Goal: Transaction & Acquisition: Obtain resource

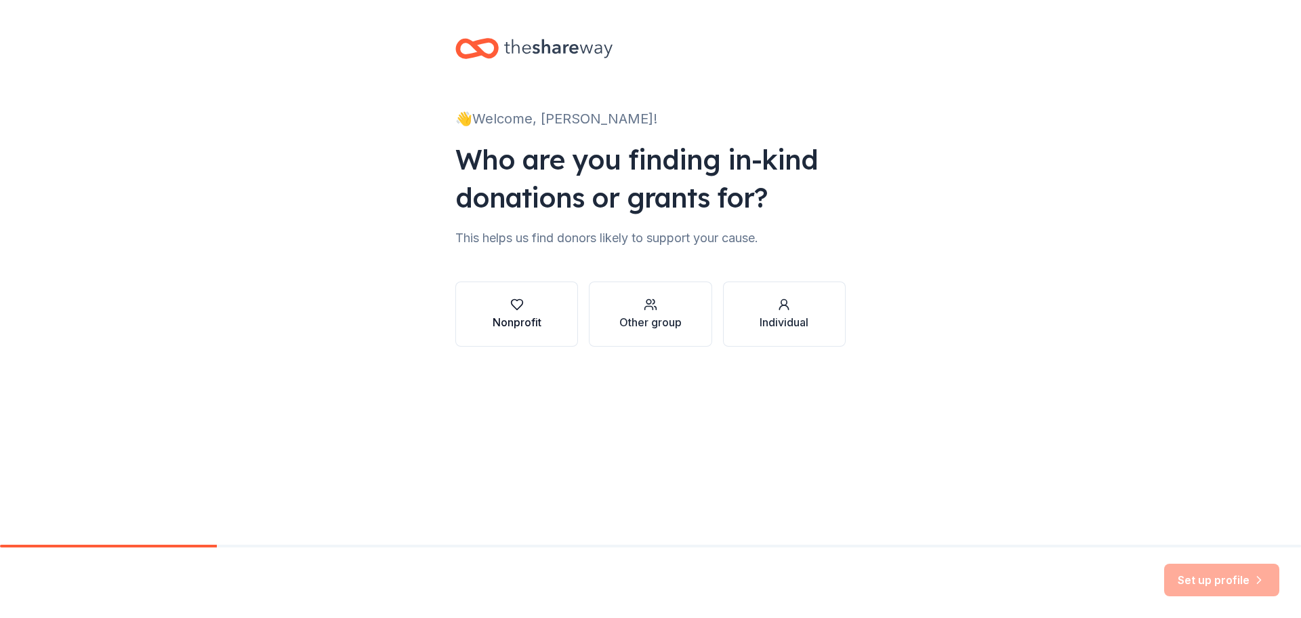
click at [511, 310] on icon "button" at bounding box center [517, 305] width 14 height 14
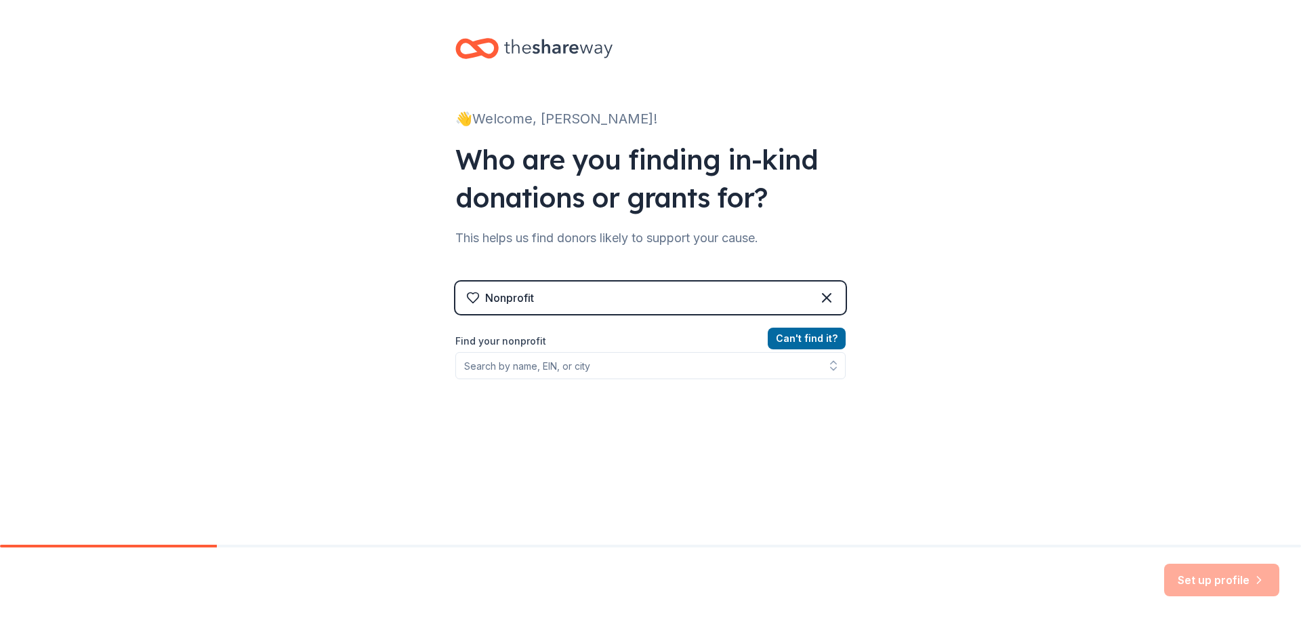
click at [830, 294] on div "Nonprofit" at bounding box center [651, 297] width 390 height 33
click at [824, 297] on icon at bounding box center [827, 297] width 16 height 16
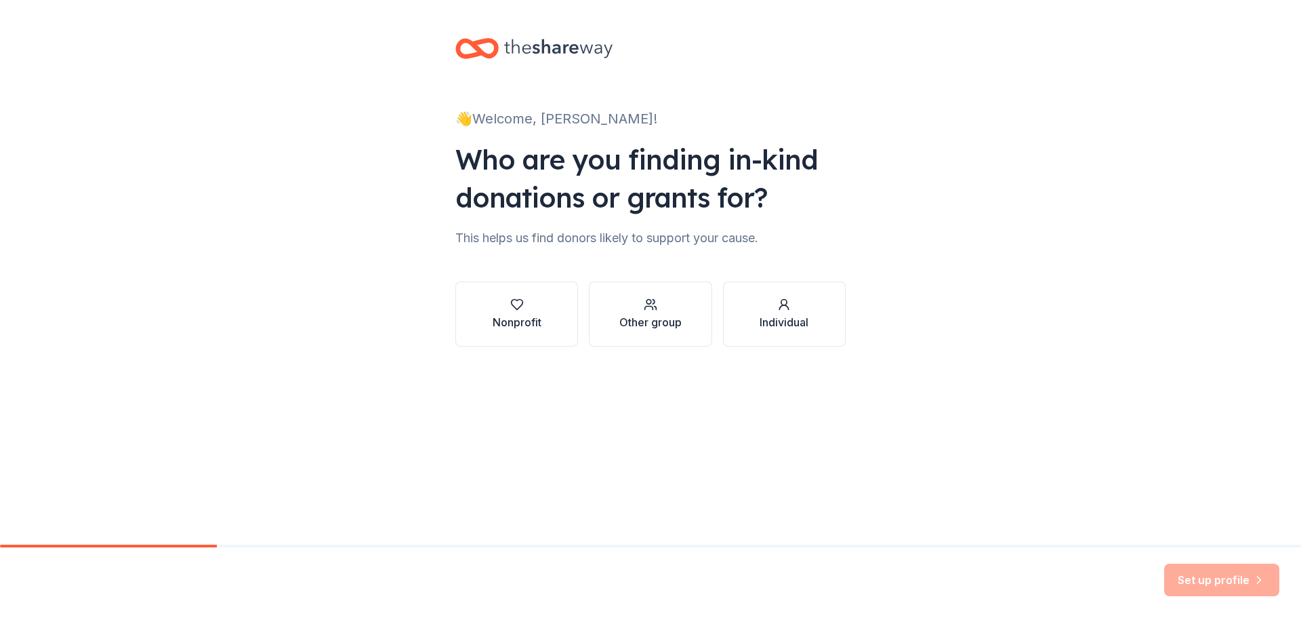
click at [769, 315] on div "Individual" at bounding box center [784, 322] width 49 height 16
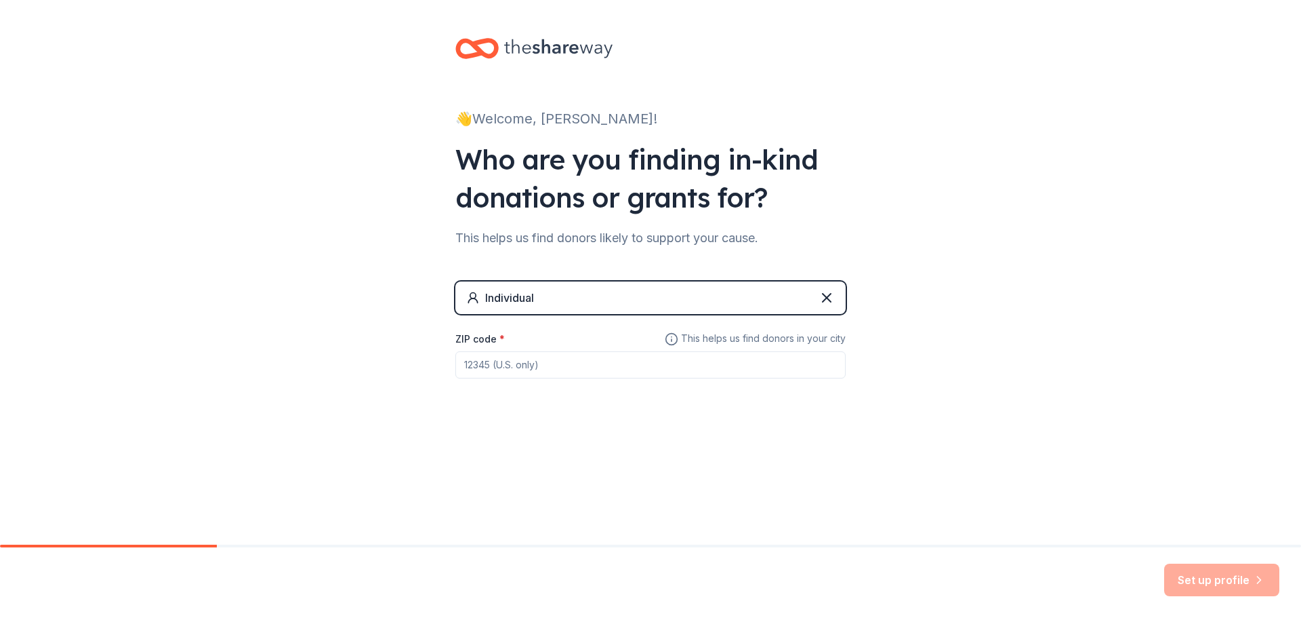
click at [630, 367] on input "ZIP code *" at bounding box center [651, 364] width 390 height 27
type input "36083"
click at [1201, 580] on button "Set up profile" at bounding box center [1222, 579] width 115 height 33
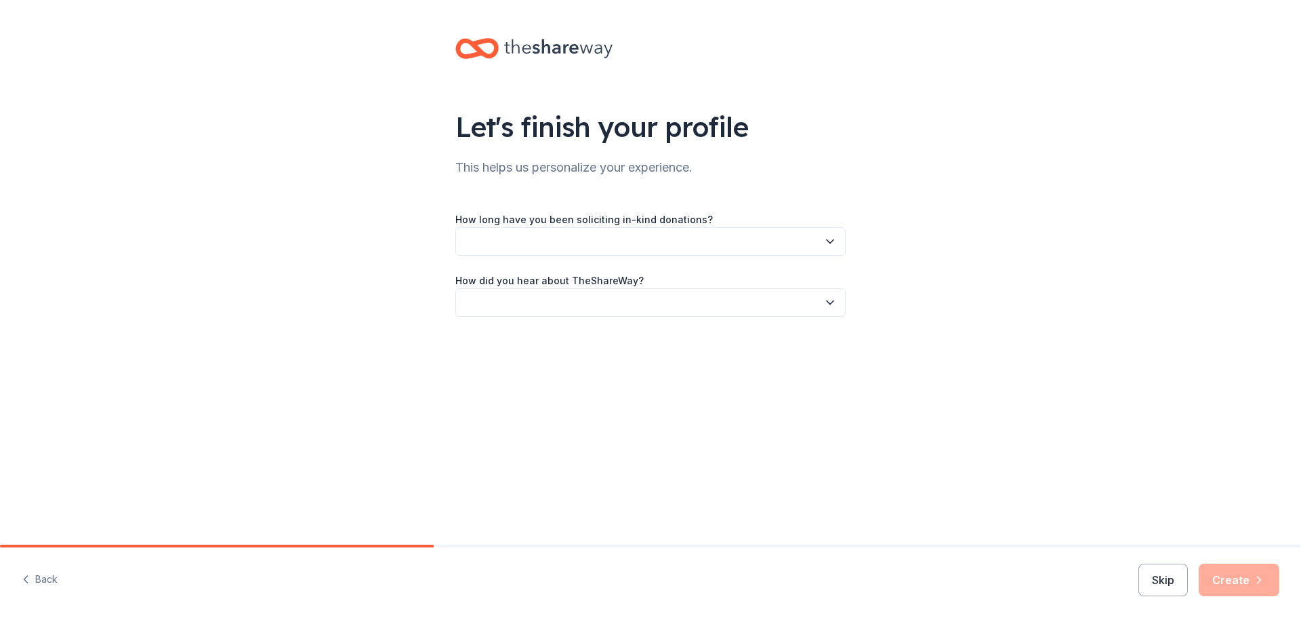
click at [666, 235] on button "button" at bounding box center [651, 241] width 390 height 28
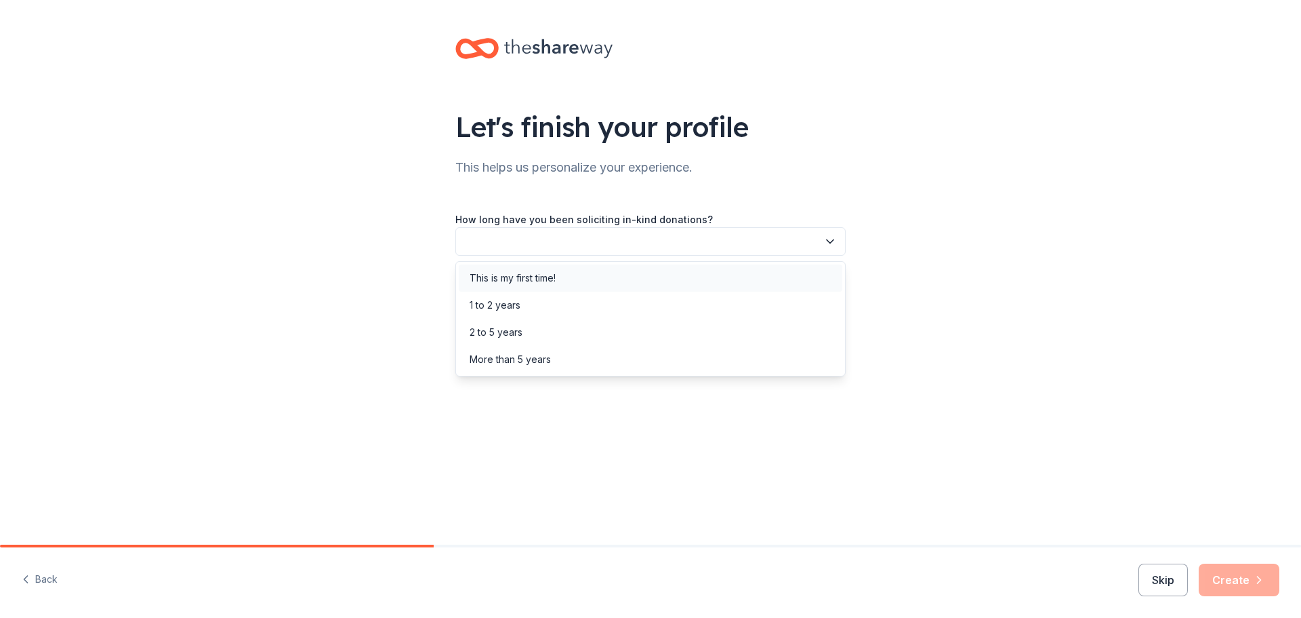
click at [580, 277] on div "This is my first time!" at bounding box center [651, 277] width 384 height 27
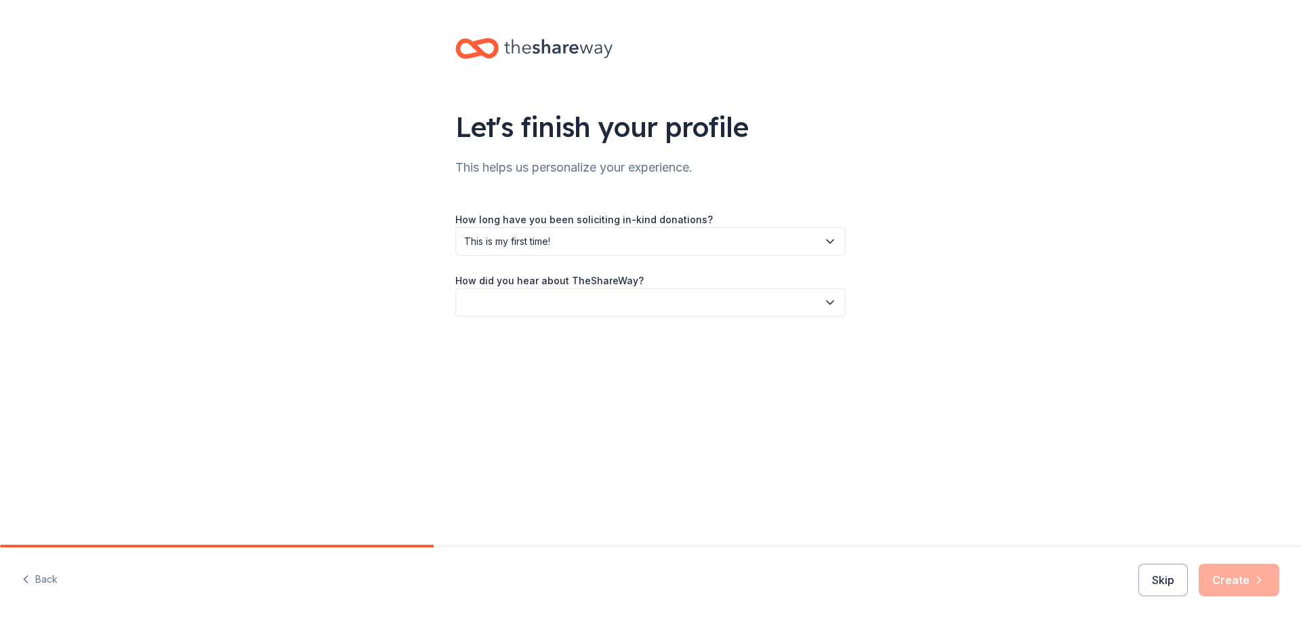
click at [605, 311] on button "button" at bounding box center [651, 302] width 390 height 28
click at [542, 363] on div "Online search" at bounding box center [651, 365] width 384 height 27
click at [1228, 578] on button "Create" at bounding box center [1239, 579] width 81 height 33
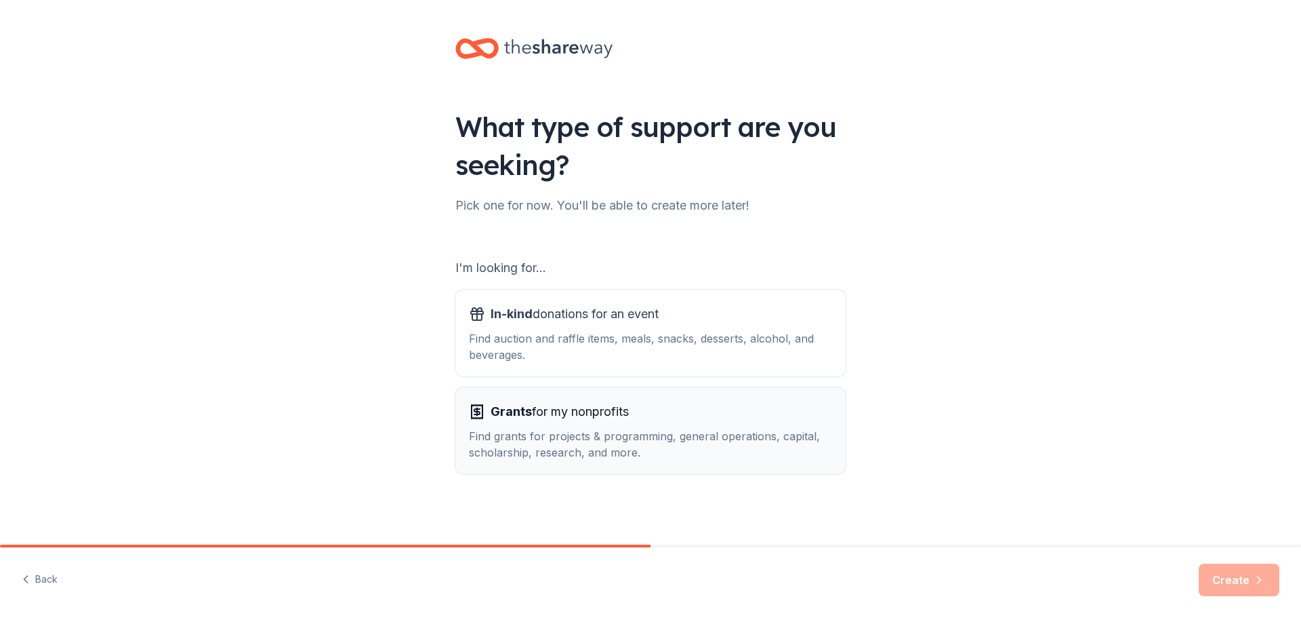
click at [534, 429] on div "Find grants for projects & programming, general operations, capital, scholarshi…" at bounding box center [650, 444] width 363 height 33
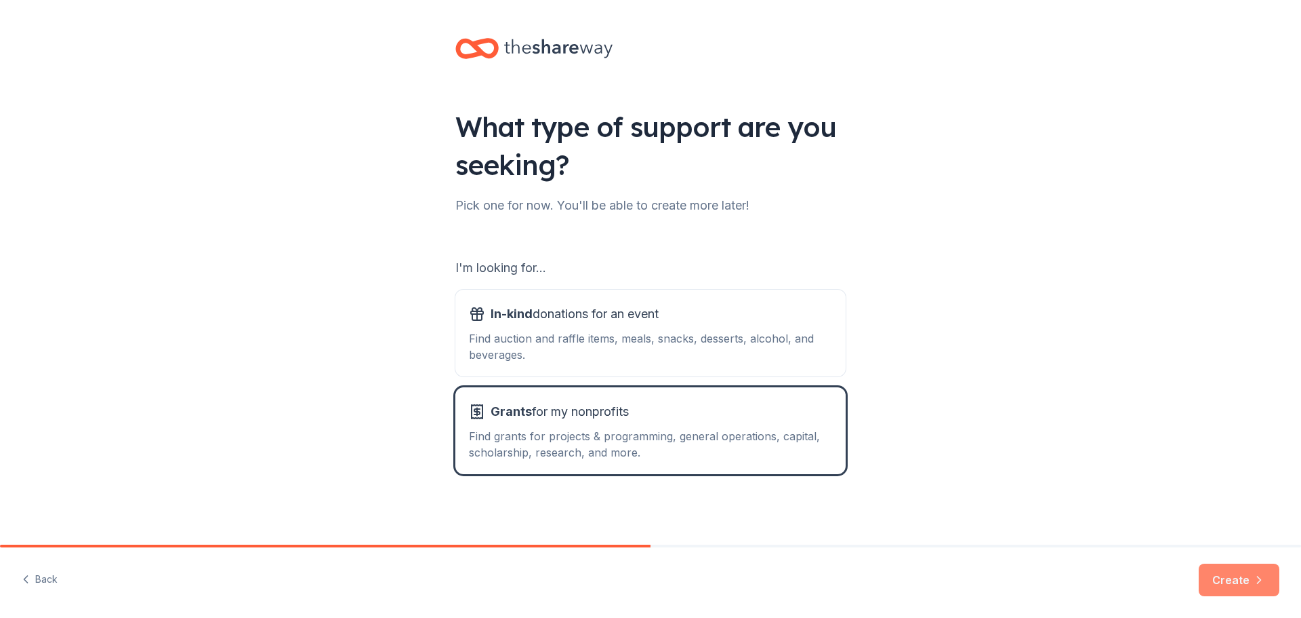
click at [1233, 586] on button "Create" at bounding box center [1239, 579] width 81 height 33
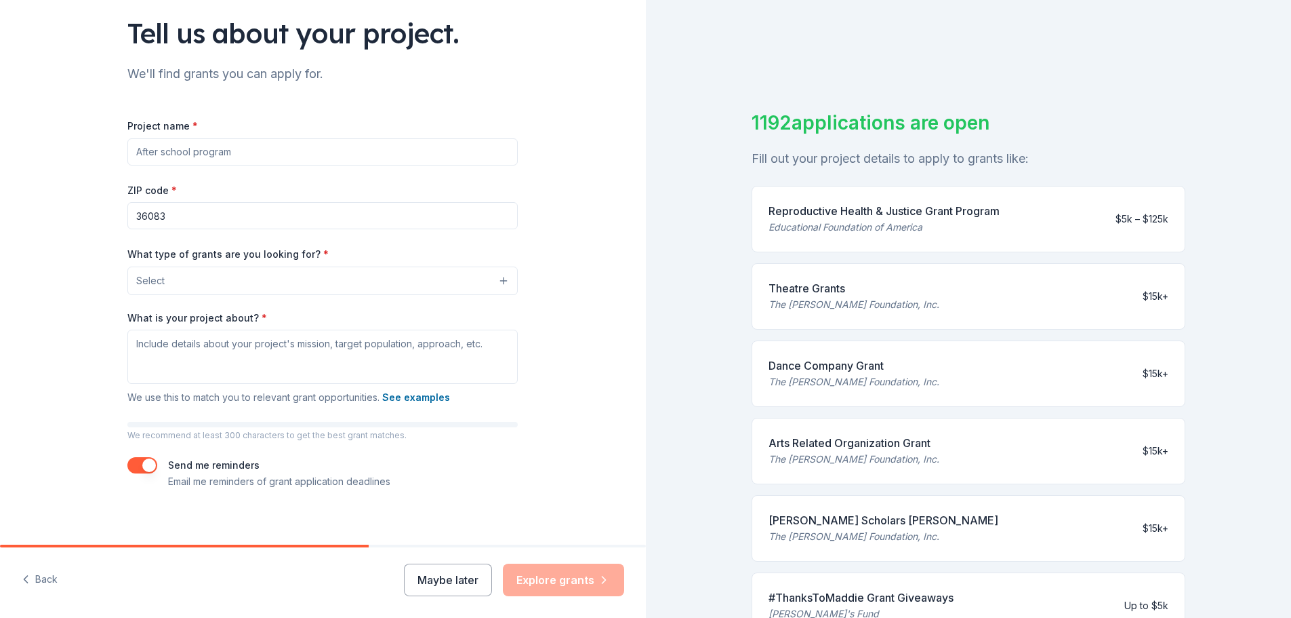
scroll to position [104, 0]
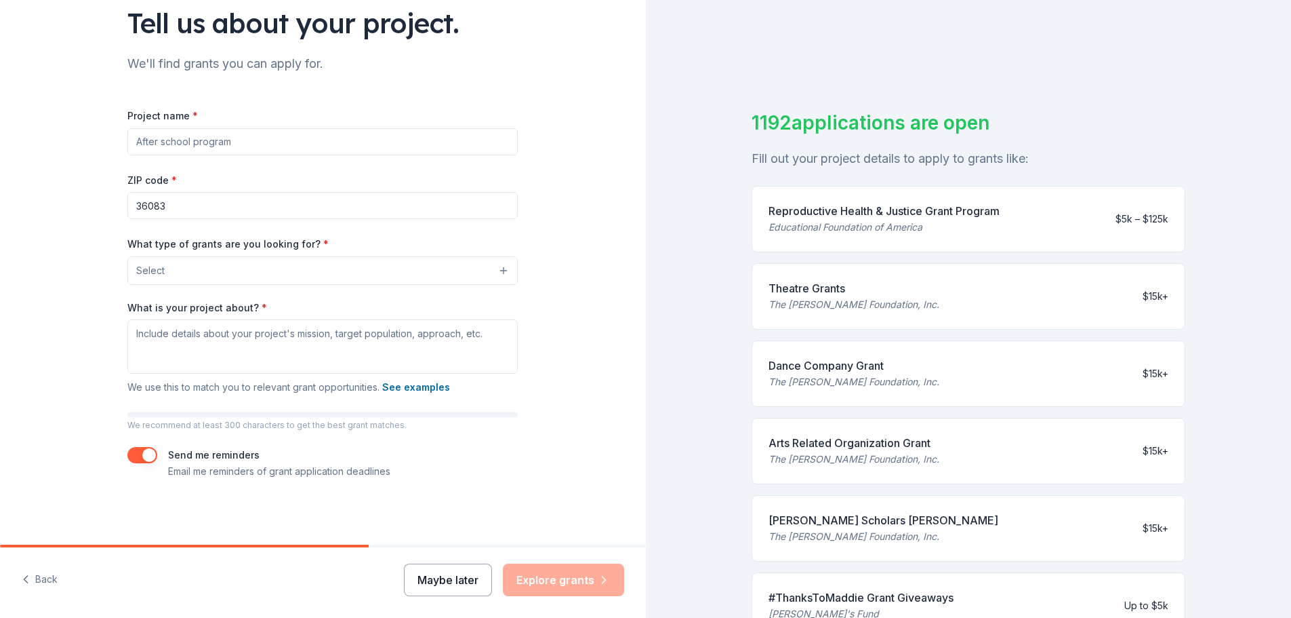
click at [458, 584] on button "Maybe later" at bounding box center [448, 579] width 88 height 33
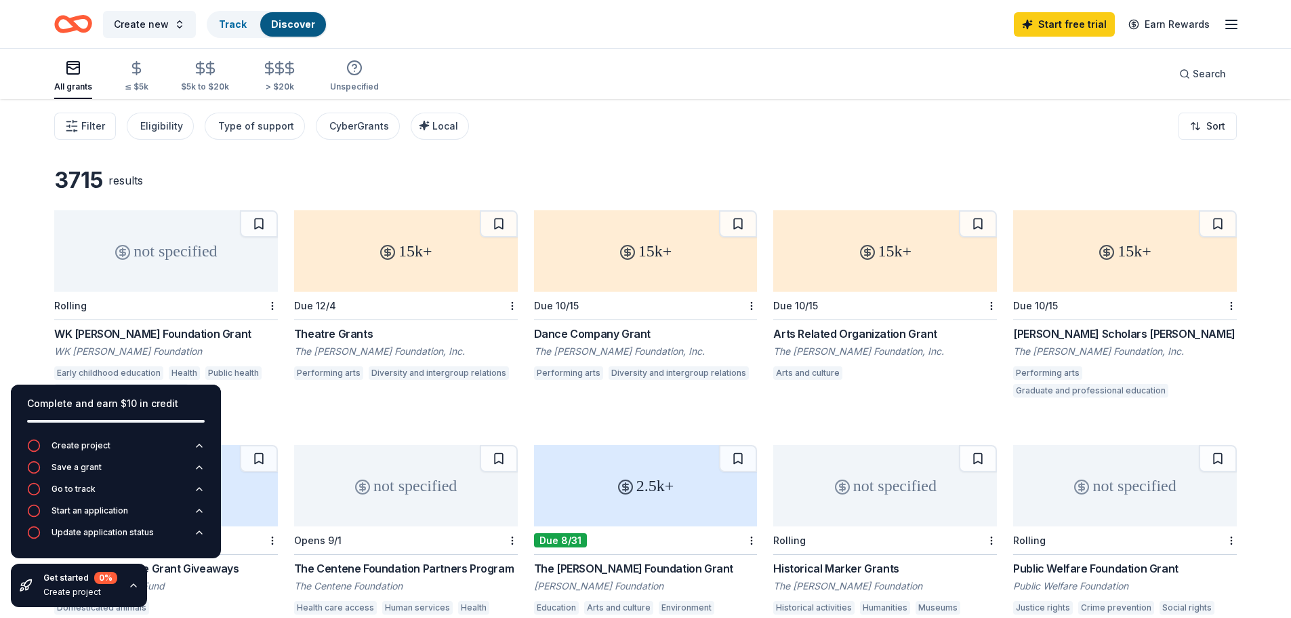
click at [166, 175] on div "3715 results" at bounding box center [166, 180] width 224 height 27
drag, startPoint x: 189, startPoint y: 165, endPoint x: 422, endPoint y: 385, distance: 320.8
drag, startPoint x: 371, startPoint y: 172, endPoint x: 428, endPoint y: 331, distance: 168.8
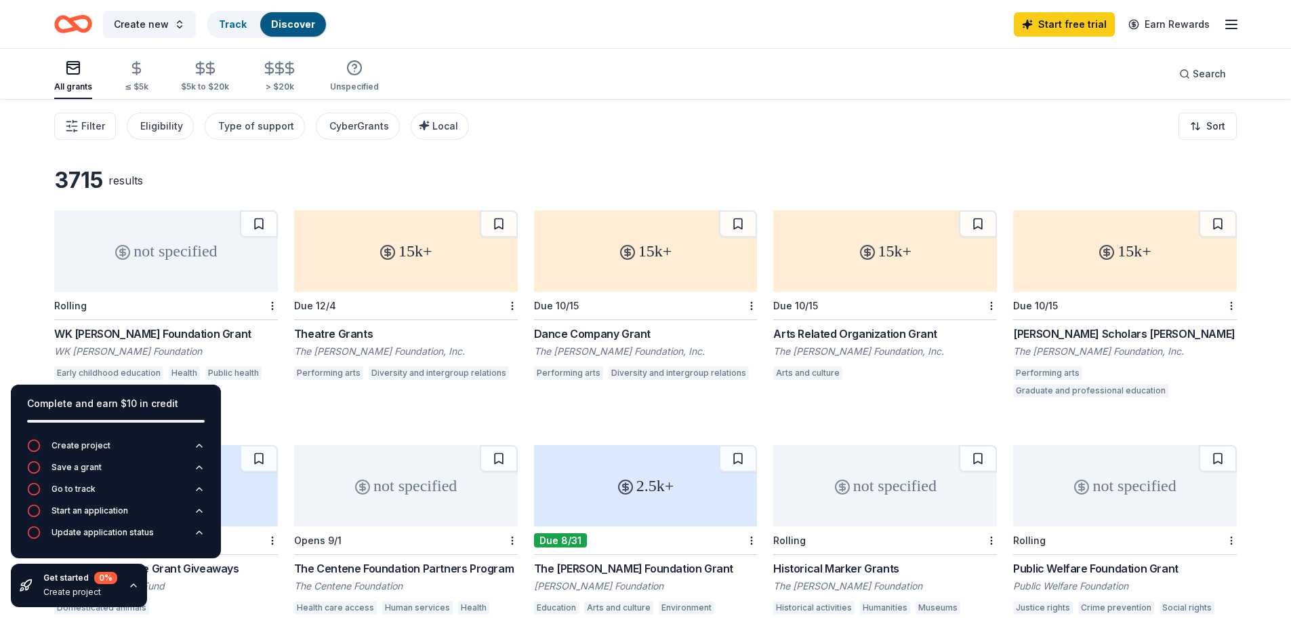
click at [551, 143] on div "Filter Eligibility Type of support CyberGrants Local Sort" at bounding box center [645, 126] width 1291 height 54
drag, startPoint x: 604, startPoint y: 134, endPoint x: 808, endPoint y: 550, distance: 463.5
click at [822, 617] on html "Create new Track Discover Start free trial Earn Rewards All grants ≤ $5k $5k to…" at bounding box center [645, 309] width 1291 height 618
drag, startPoint x: 291, startPoint y: 329, endPoint x: 371, endPoint y: 328, distance: 80.0
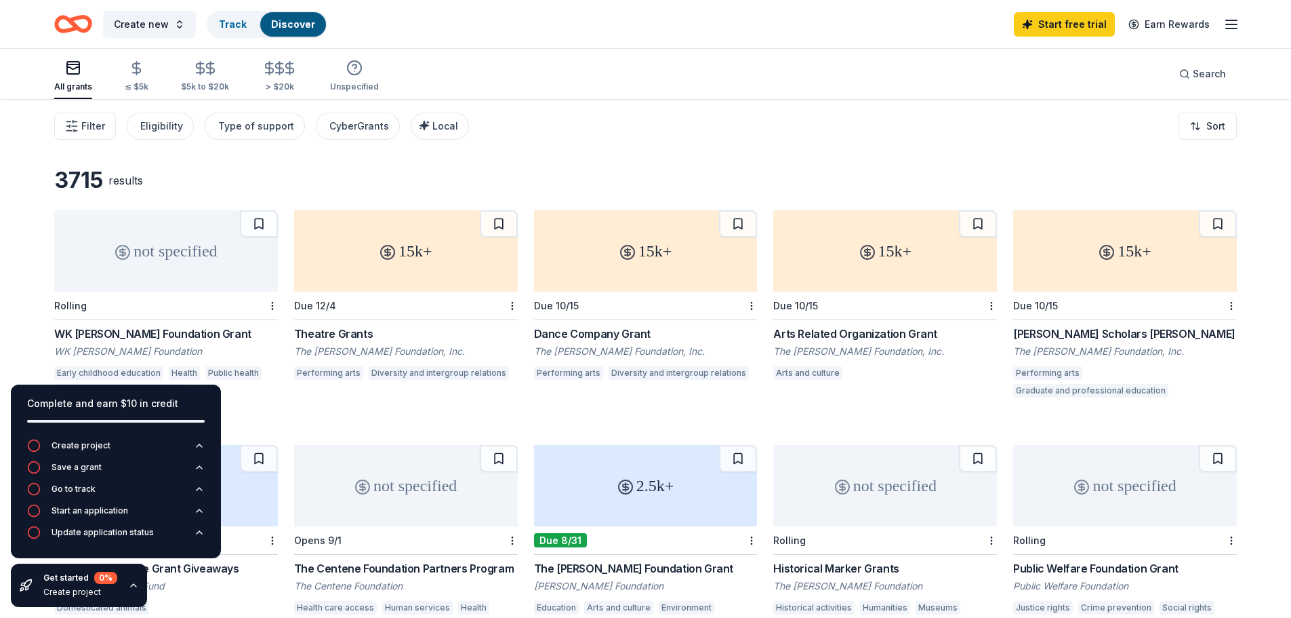
drag, startPoint x: 287, startPoint y: 330, endPoint x: 410, endPoint y: 323, distance: 122.9
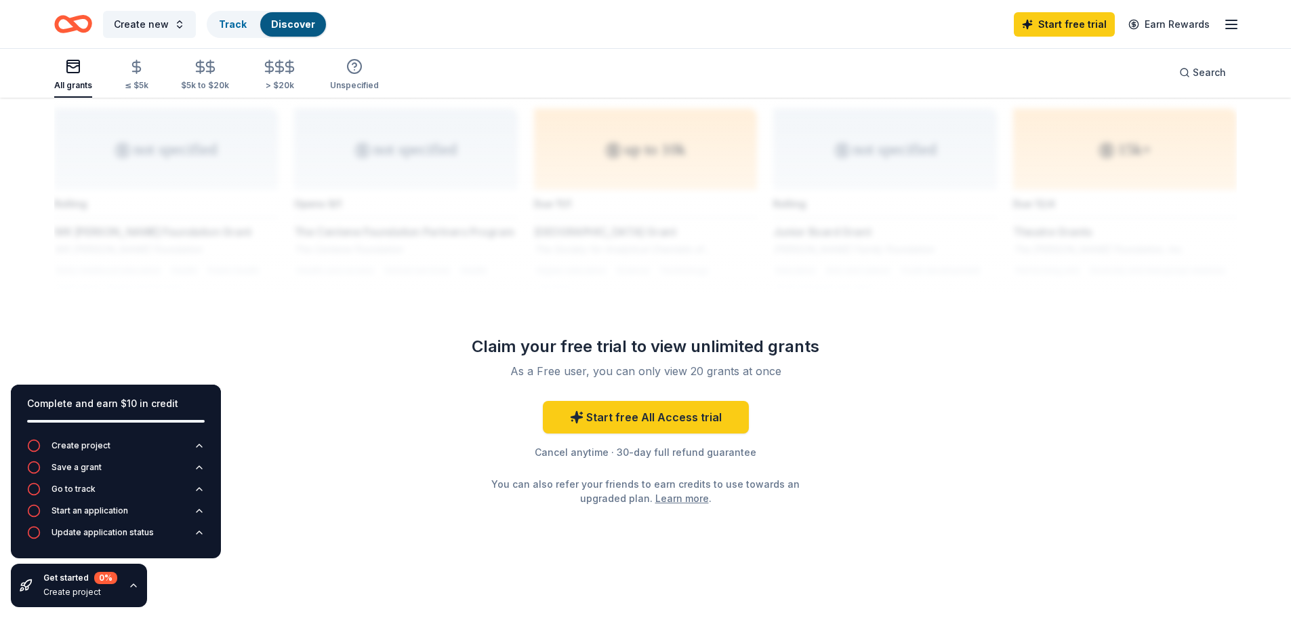
scroll to position [1064, 0]
click at [201, 444] on icon "button" at bounding box center [199, 445] width 11 height 11
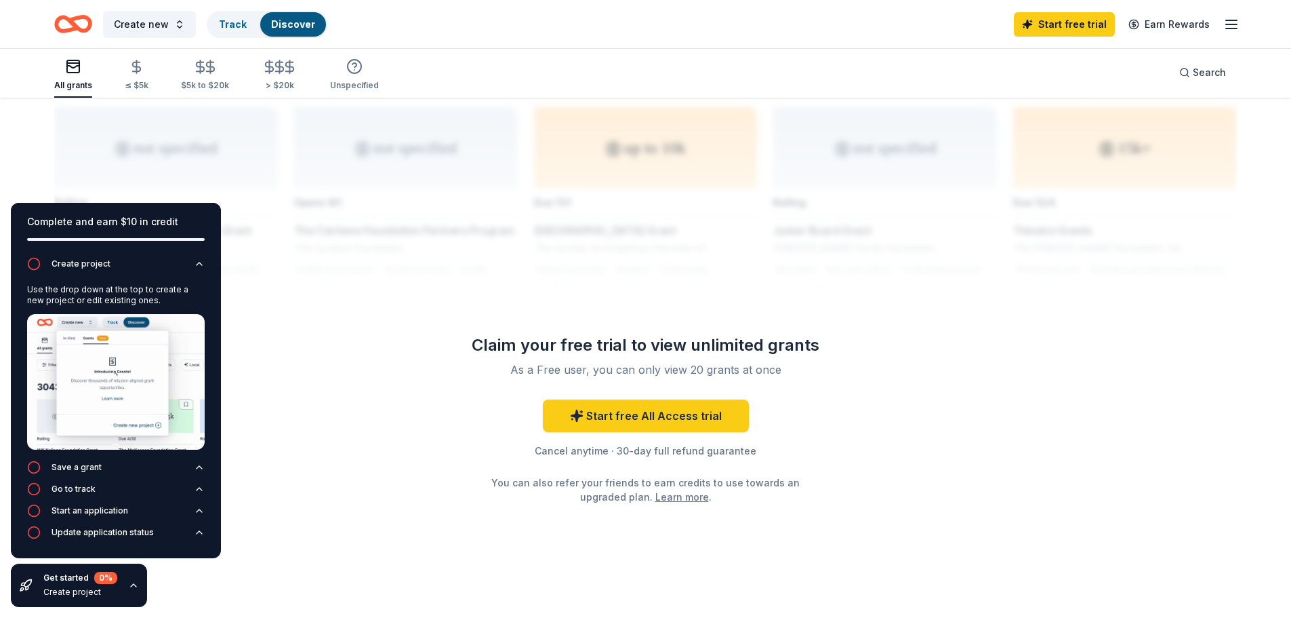
click at [205, 261] on div "Create project Use the drop down at the top to create a new project or edit exi…" at bounding box center [116, 407] width 210 height 301
click at [198, 259] on icon "button" at bounding box center [199, 263] width 11 height 11
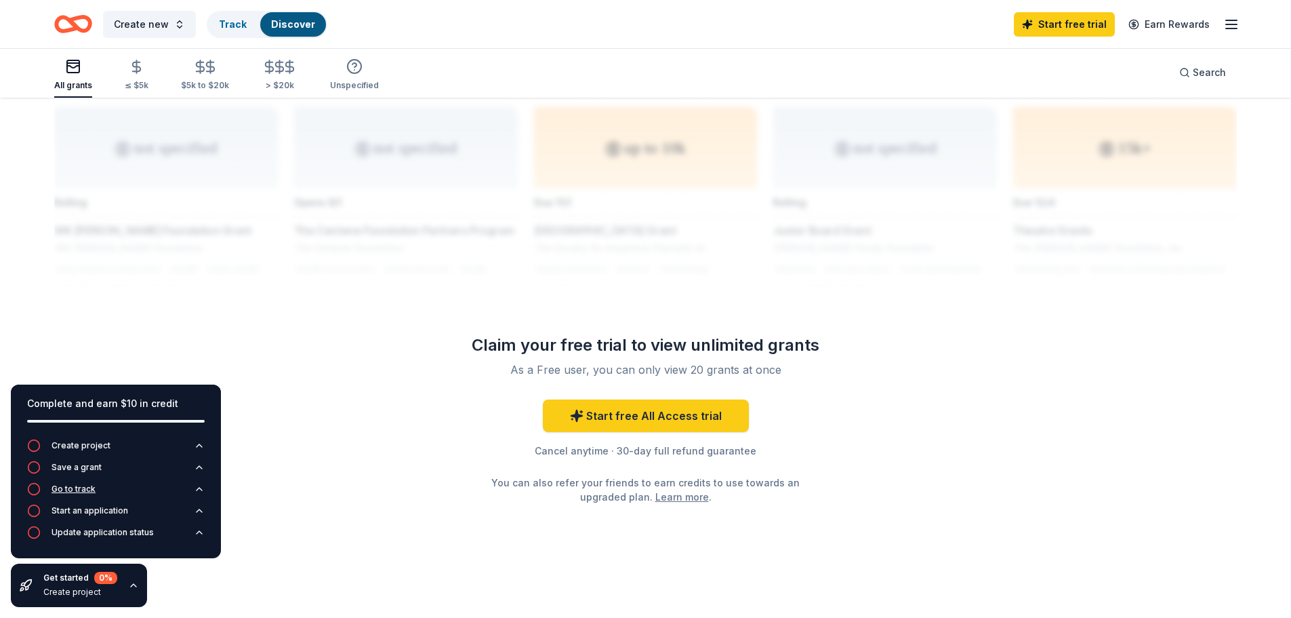
click at [200, 492] on icon "button" at bounding box center [199, 488] width 11 height 11
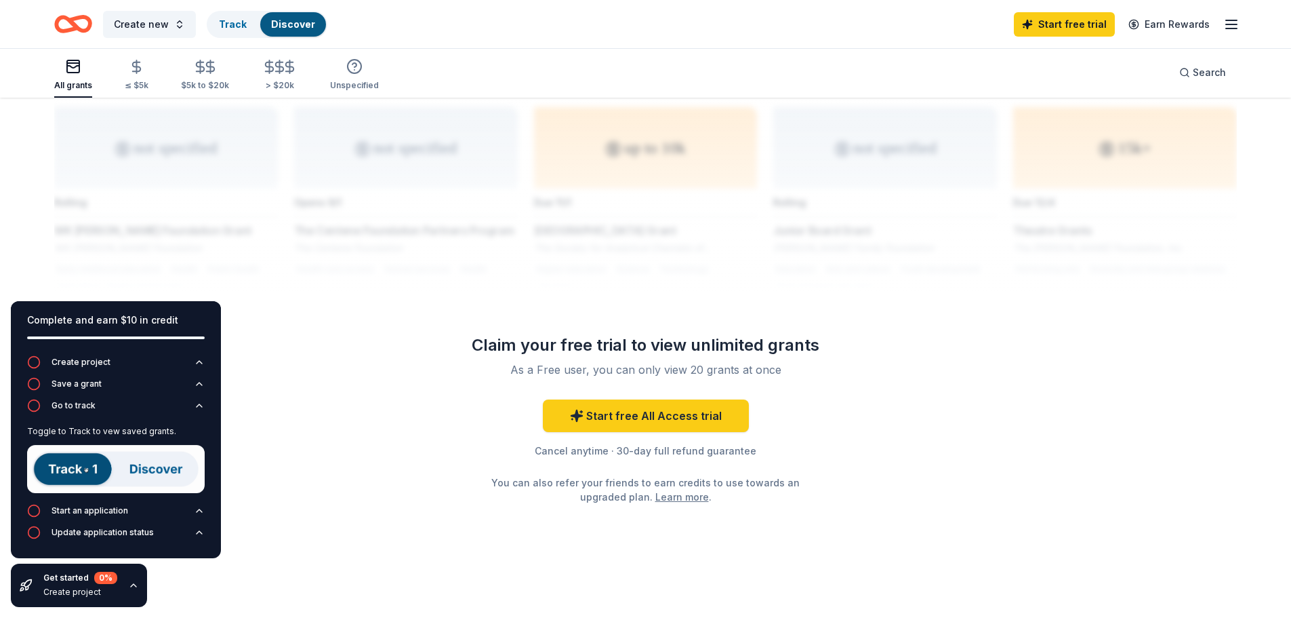
click at [193, 507] on button "Start an application" at bounding box center [116, 515] width 178 height 22
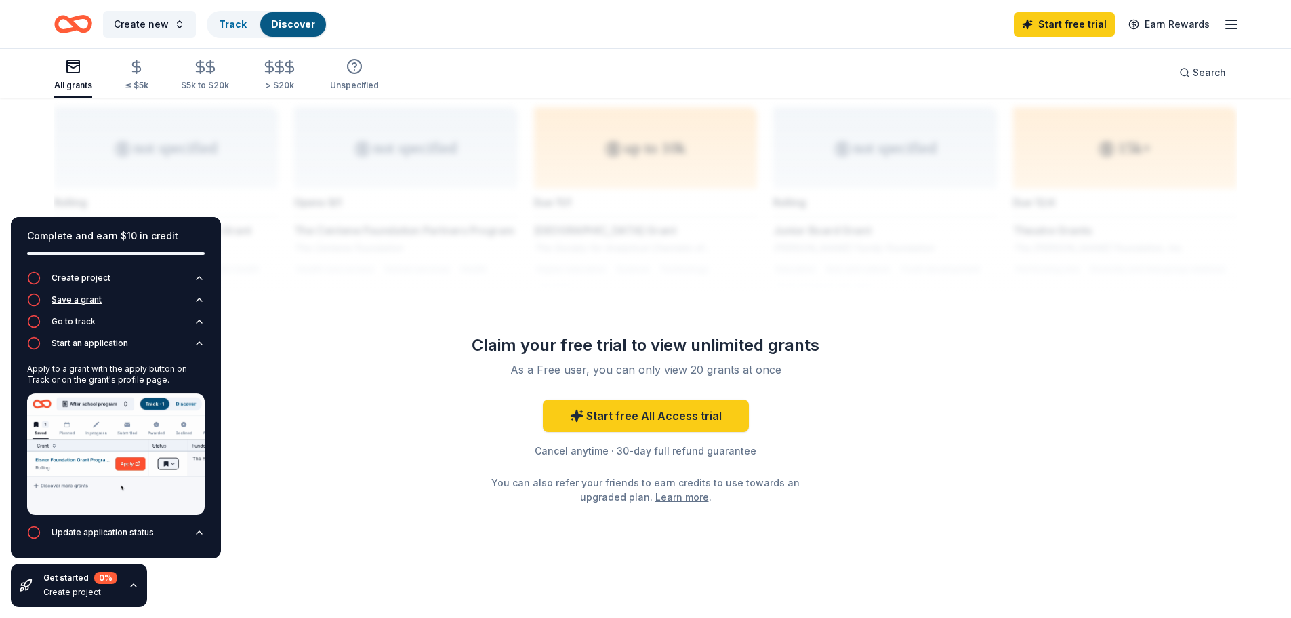
click at [193, 300] on button "Save a grant" at bounding box center [116, 304] width 178 height 22
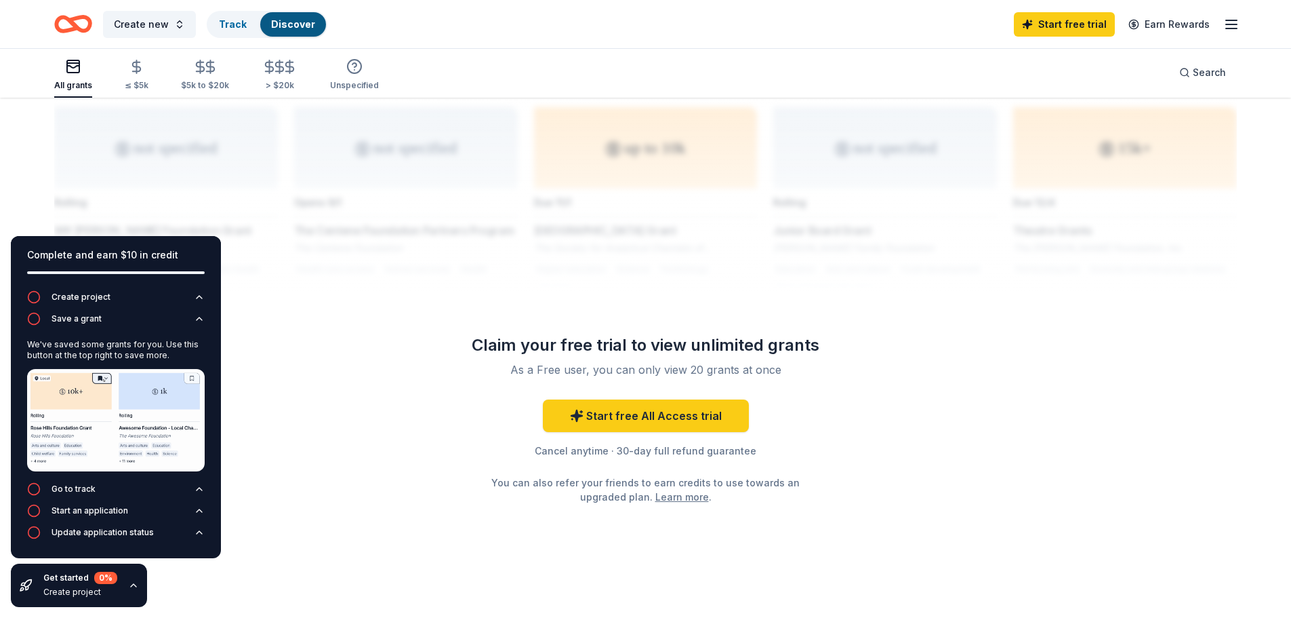
click at [211, 258] on div "Complete and earn $10 in credit" at bounding box center [116, 263] width 210 height 54
drag, startPoint x: 344, startPoint y: 275, endPoint x: 335, endPoint y: 291, distance: 18.8
click at [344, 276] on div at bounding box center [645, 182] width 1183 height 217
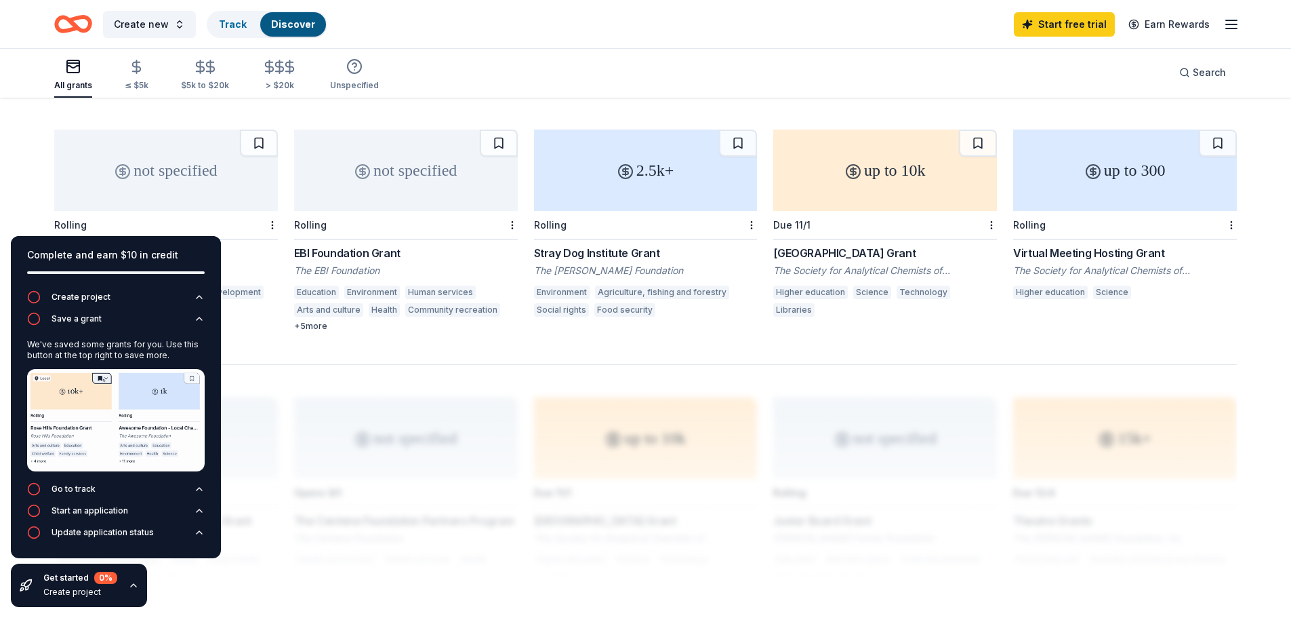
scroll to position [657, 0]
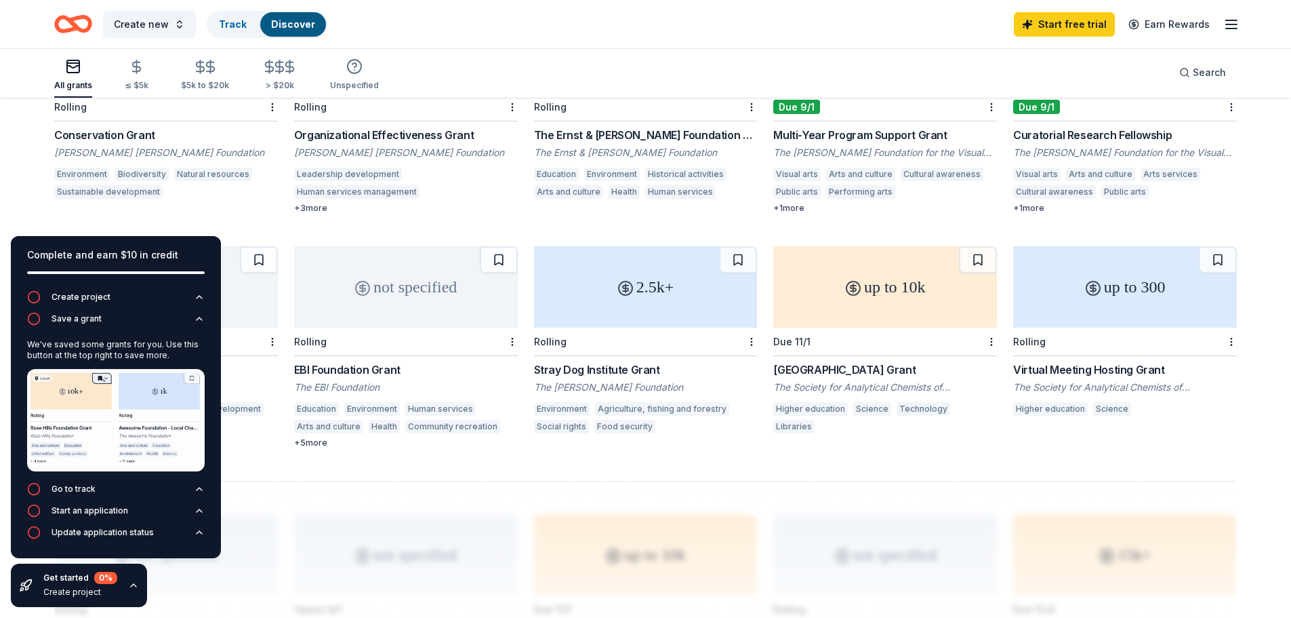
click at [202, 376] on img at bounding box center [116, 420] width 178 height 102
click at [202, 365] on div "We've saved some grants for you. Use this button at the top right to save more." at bounding box center [116, 407] width 178 height 148
click at [197, 363] on div "We've saved some grants for you. Use this button at the top right to save more." at bounding box center [116, 407] width 178 height 148
click at [197, 470] on img at bounding box center [116, 420] width 178 height 102
click at [197, 484] on icon "button" at bounding box center [199, 488] width 11 height 11
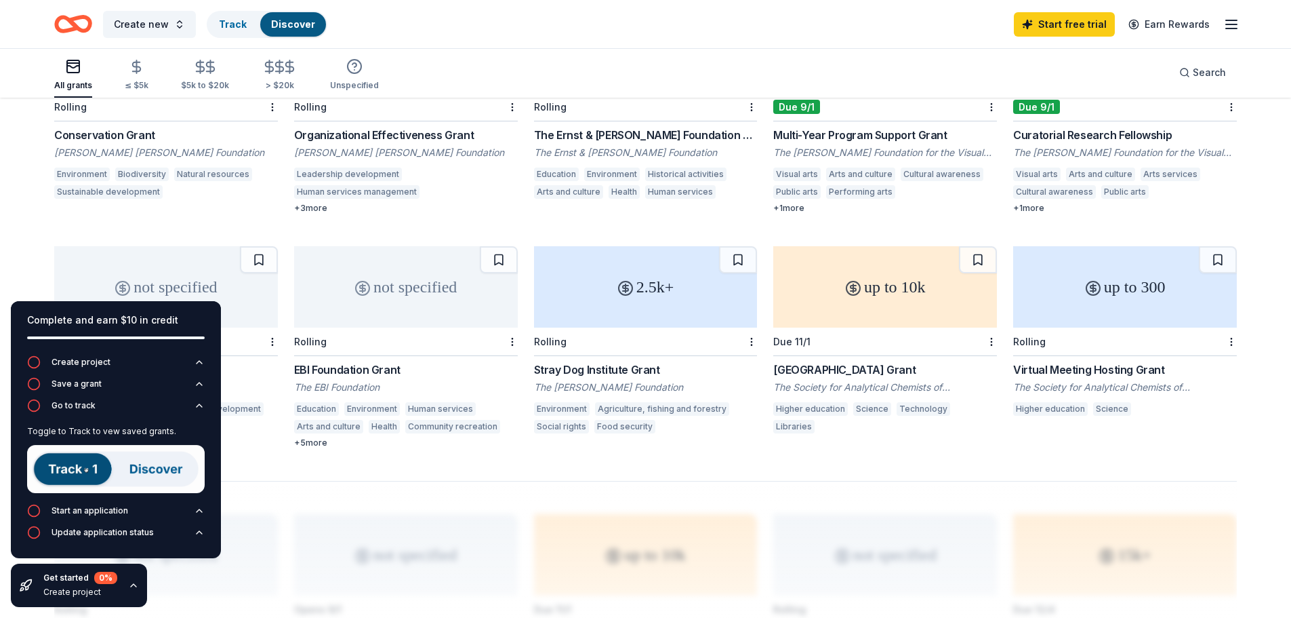
click at [199, 428] on div "Toggle to Track to vew saved grants." at bounding box center [116, 431] width 178 height 11
click at [200, 422] on div "Toggle to Track to vew saved grants." at bounding box center [116, 461] width 178 height 83
click at [193, 431] on div "Toggle to Track to vew saved grants." at bounding box center [116, 431] width 178 height 11
click at [200, 418] on button "Go to track" at bounding box center [116, 410] width 178 height 22
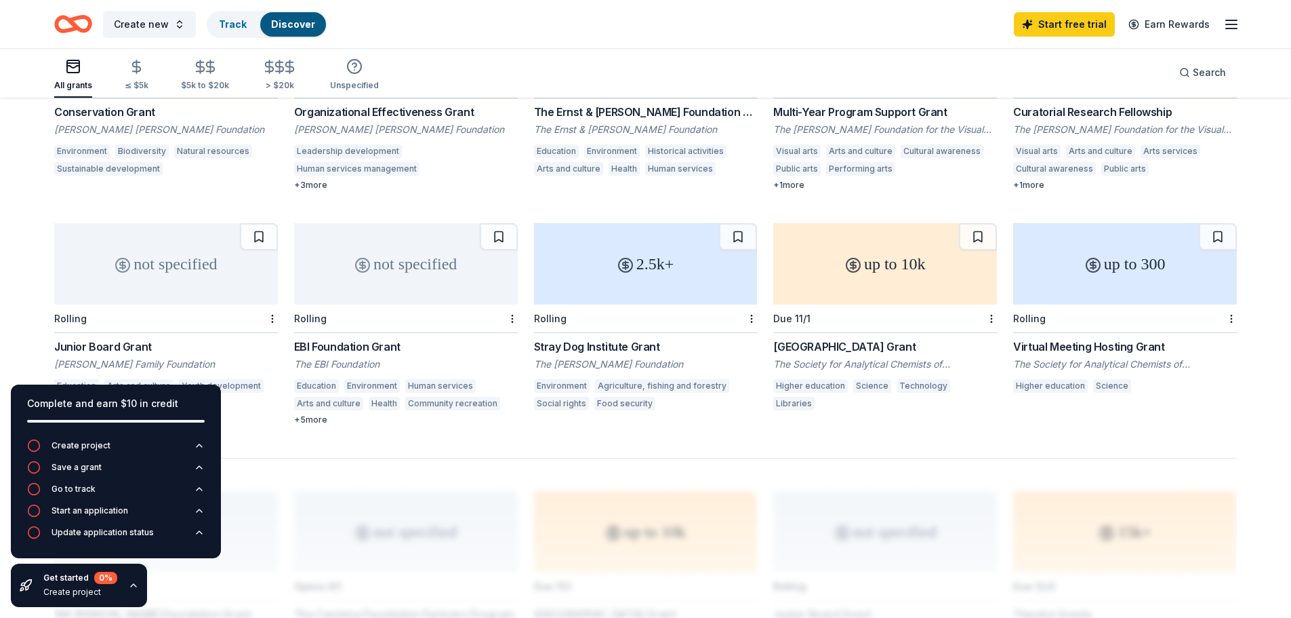
scroll to position [792, 0]
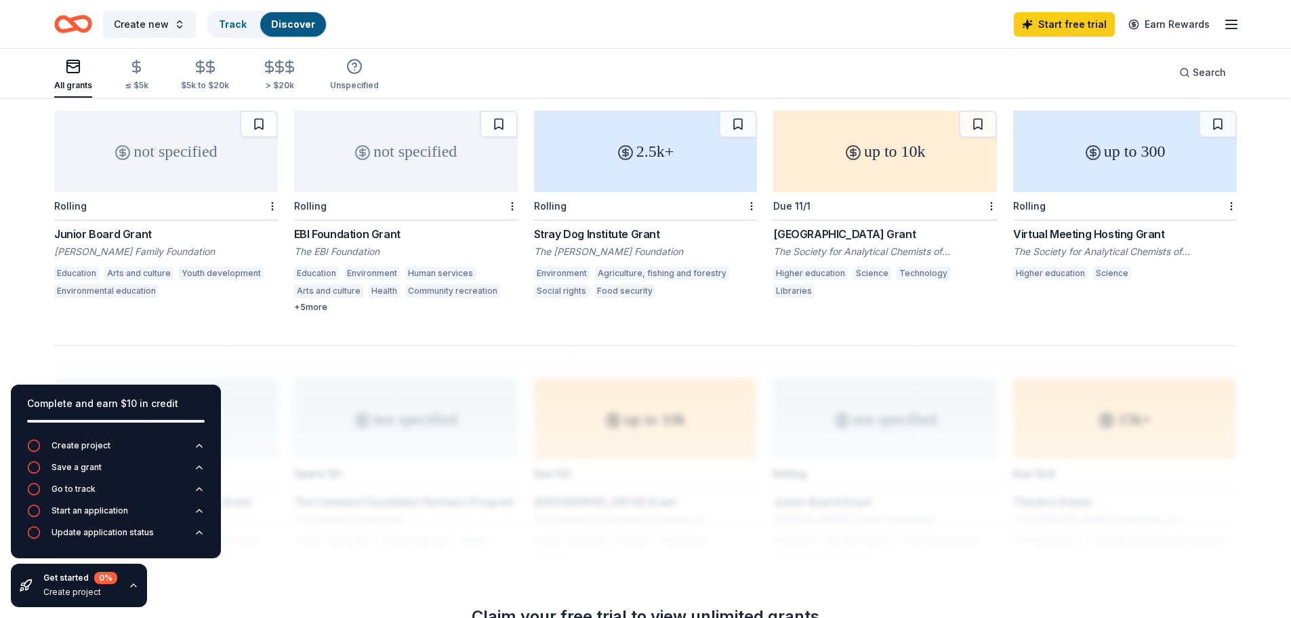
click at [378, 279] on div "Environment" at bounding box center [372, 273] width 56 height 14
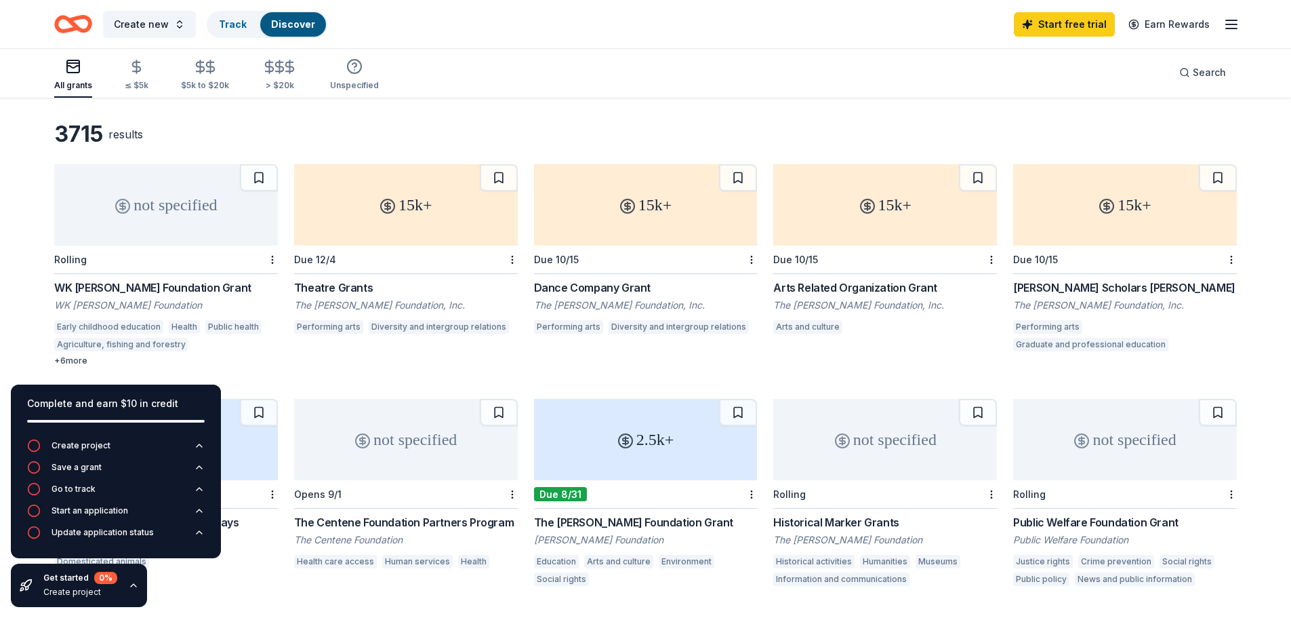
scroll to position [136, 0]
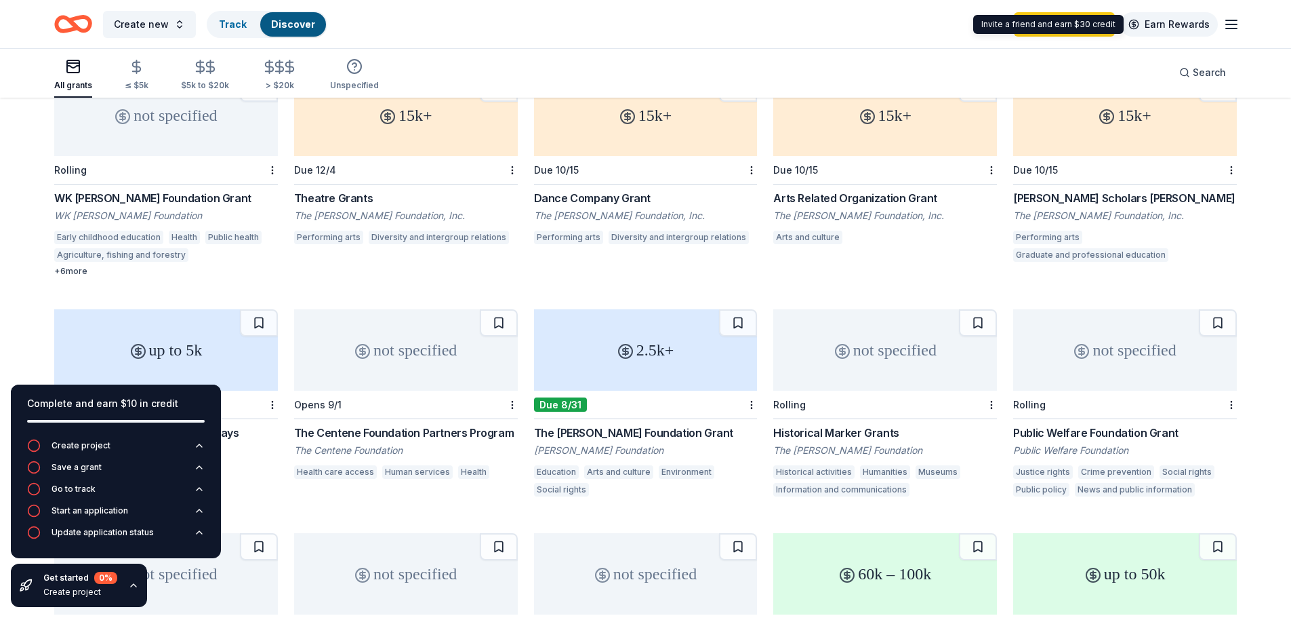
click at [1167, 15] on link "Earn Rewards" at bounding box center [1169, 24] width 98 height 24
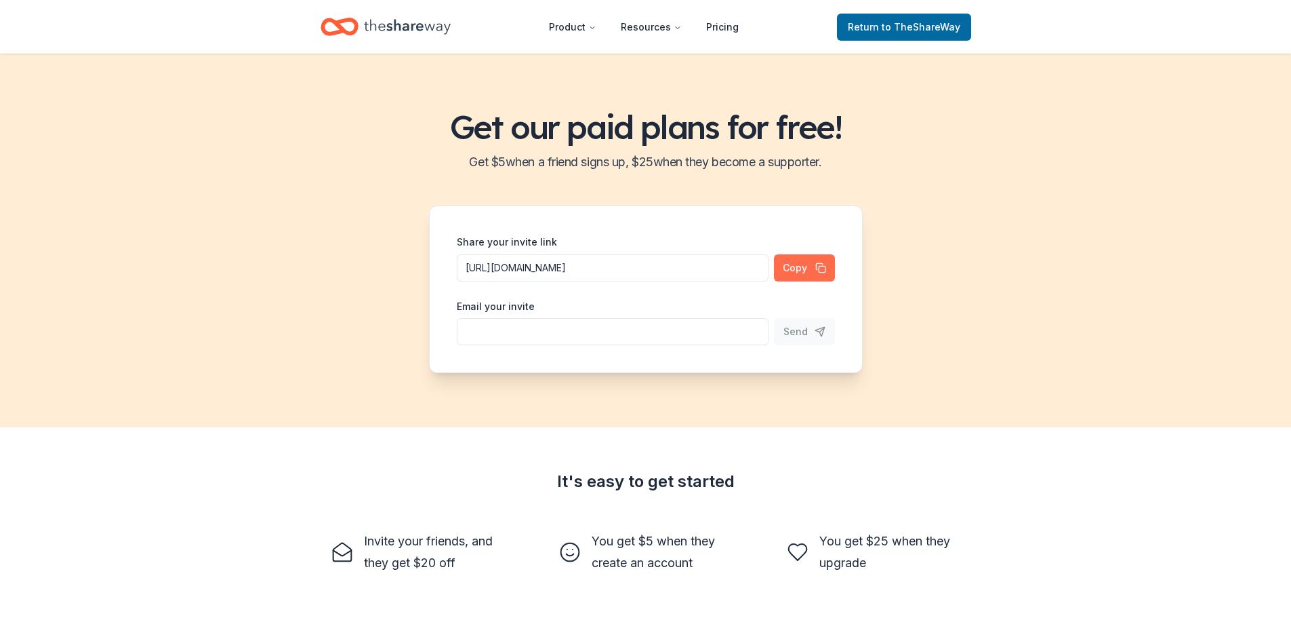
click at [806, 266] on button "Copy" at bounding box center [804, 267] width 61 height 27
click at [603, 281] on input "Share your invite link" at bounding box center [613, 267] width 312 height 27
type input "Pertricesampson2001@gmail.com"
click at [794, 336] on span "Send" at bounding box center [796, 331] width 24 height 16
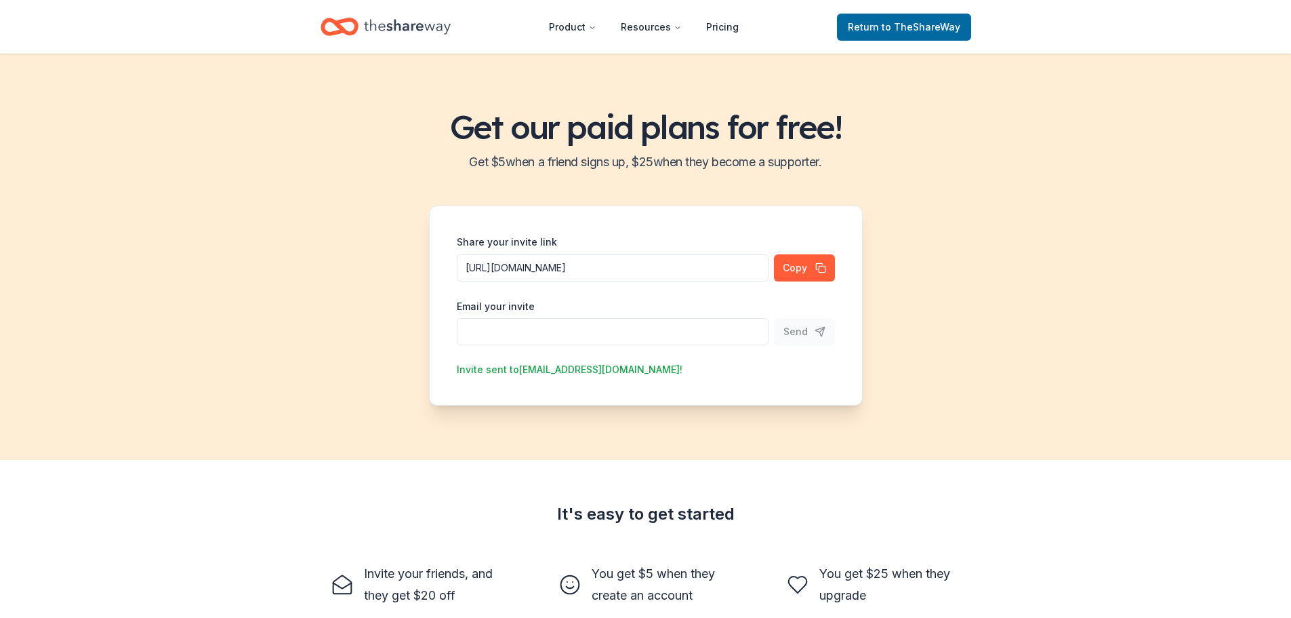
click at [570, 281] on input "Share your invite link" at bounding box center [613, 267] width 312 height 27
paste input "miasquaw@gmail.com"
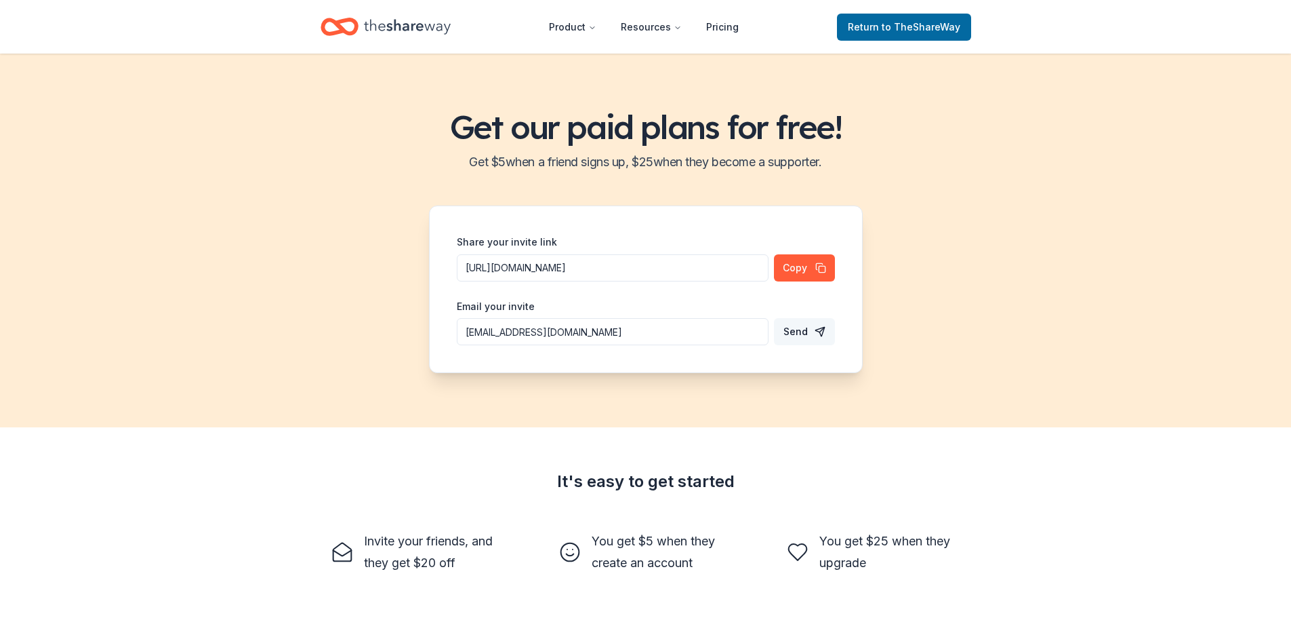
type input "miasquaw@gmail.com"
click at [799, 330] on span "Send" at bounding box center [796, 331] width 24 height 16
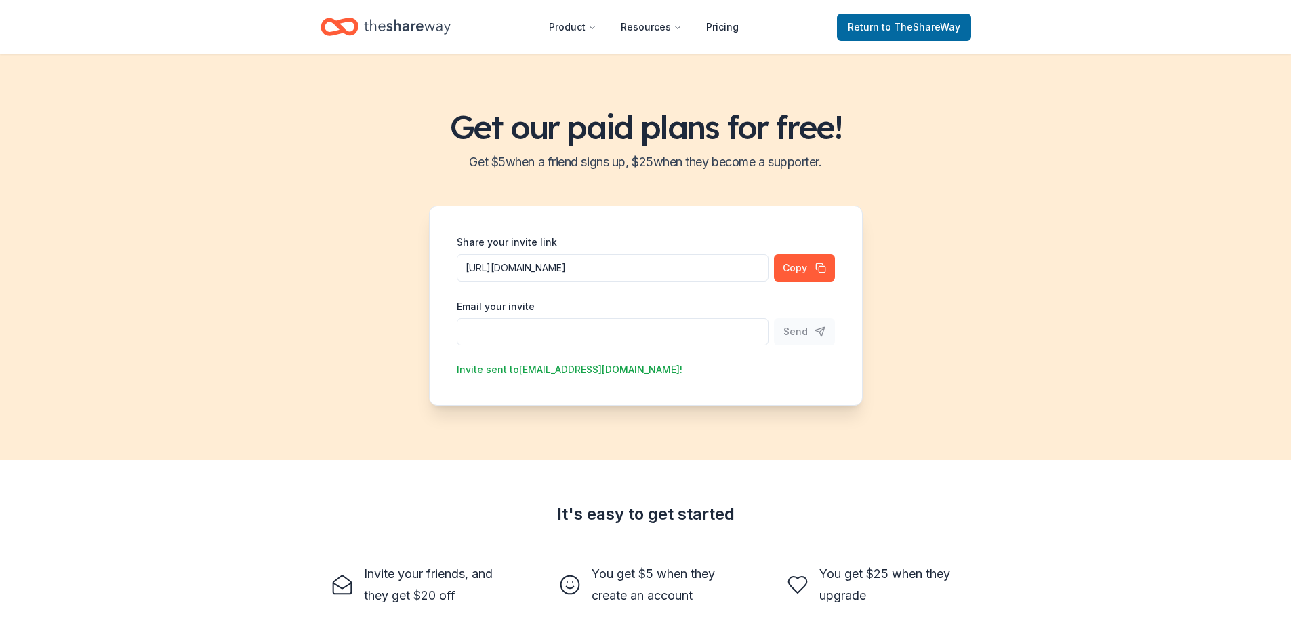
click at [531, 281] on input "Share your invite link" at bounding box center [613, 267] width 312 height 27
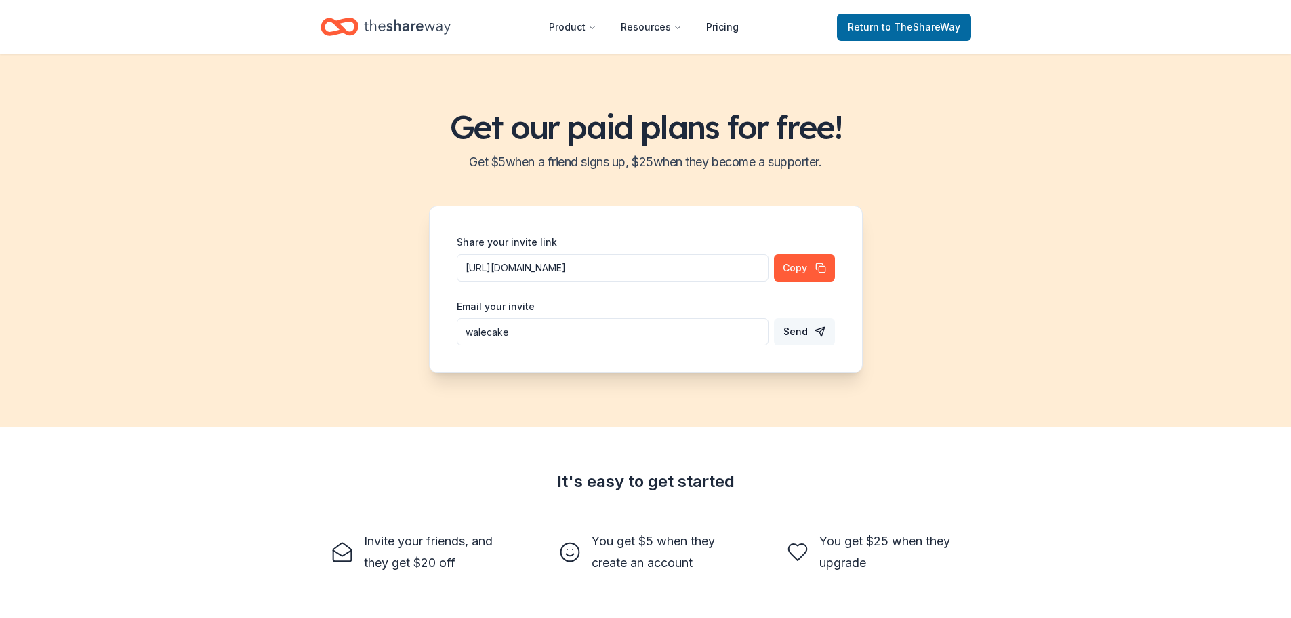
type input "walecake@gmail.com"
click at [798, 331] on span "Send" at bounding box center [796, 331] width 24 height 16
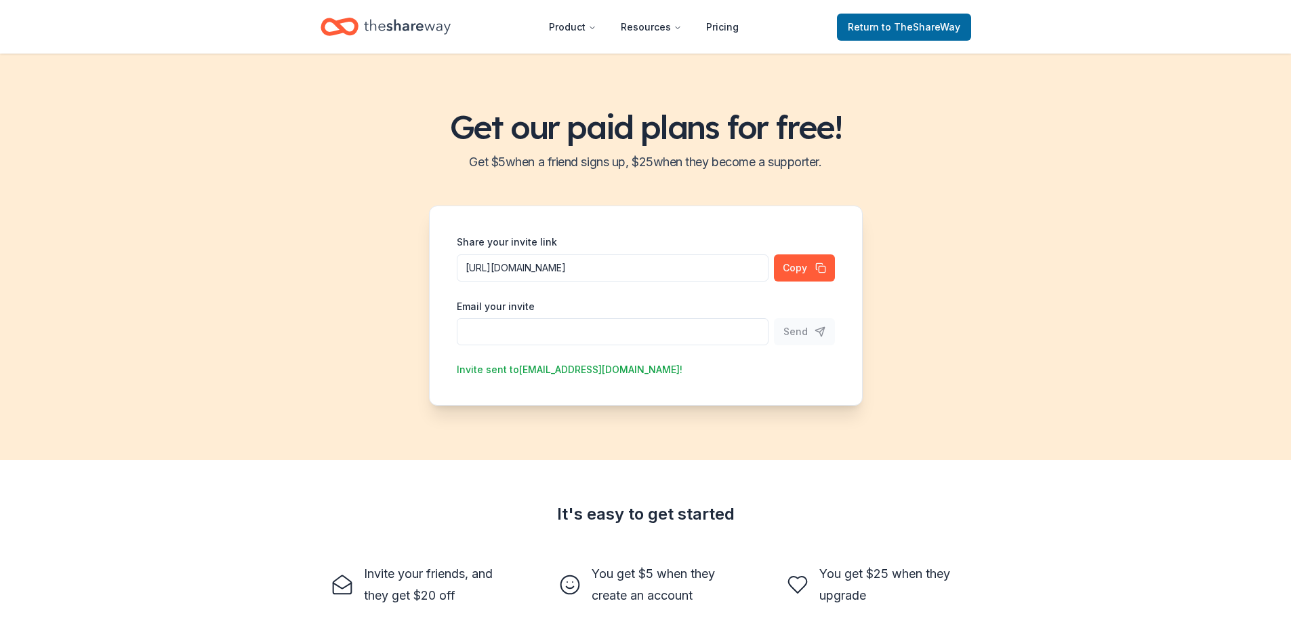
click at [576, 281] on input "Share your invite link" at bounding box center [613, 267] width 312 height 27
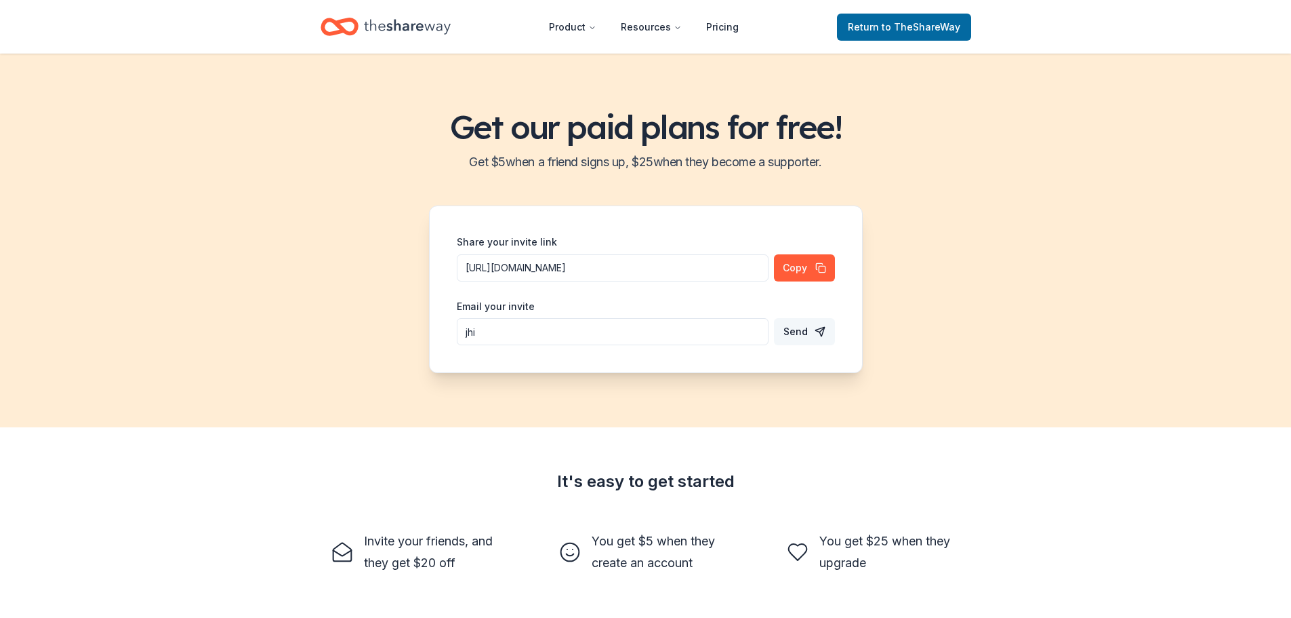
type input "jhia"
click at [563, 281] on input "jhia" at bounding box center [613, 267] width 312 height 27
drag, startPoint x: 523, startPoint y: 333, endPoint x: 431, endPoint y: 328, distance: 92.3
click at [434, 331] on div "Share your invite link https://www.theshareway.com/signup?inviteCode=ddb09f25&u…" at bounding box center [646, 288] width 434 height 167
click at [901, 32] on span "to TheShareWay" at bounding box center [921, 27] width 79 height 12
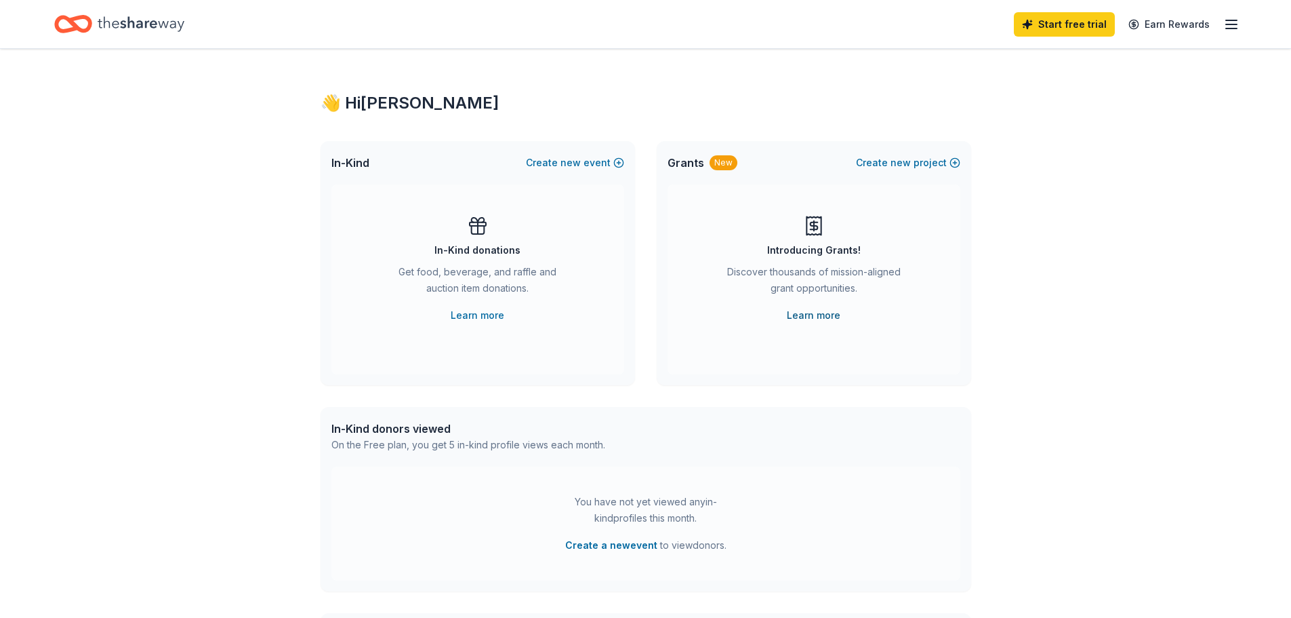
click at [816, 309] on link "Learn more" at bounding box center [814, 315] width 54 height 16
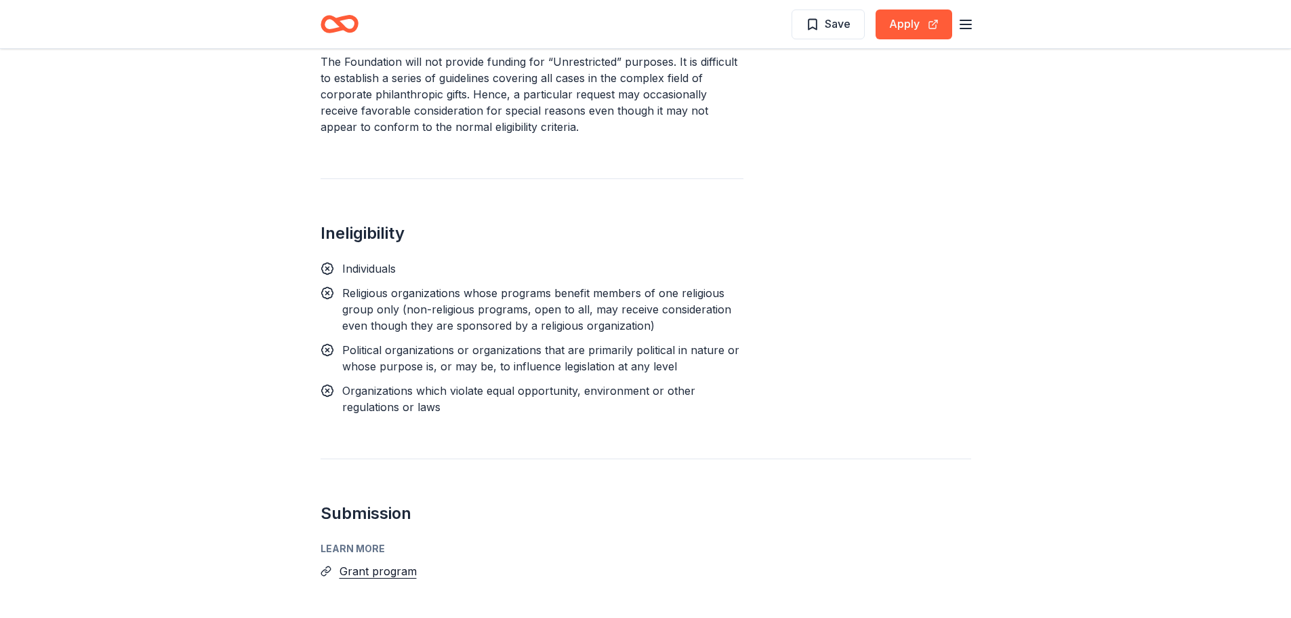
scroll to position [1695, 0]
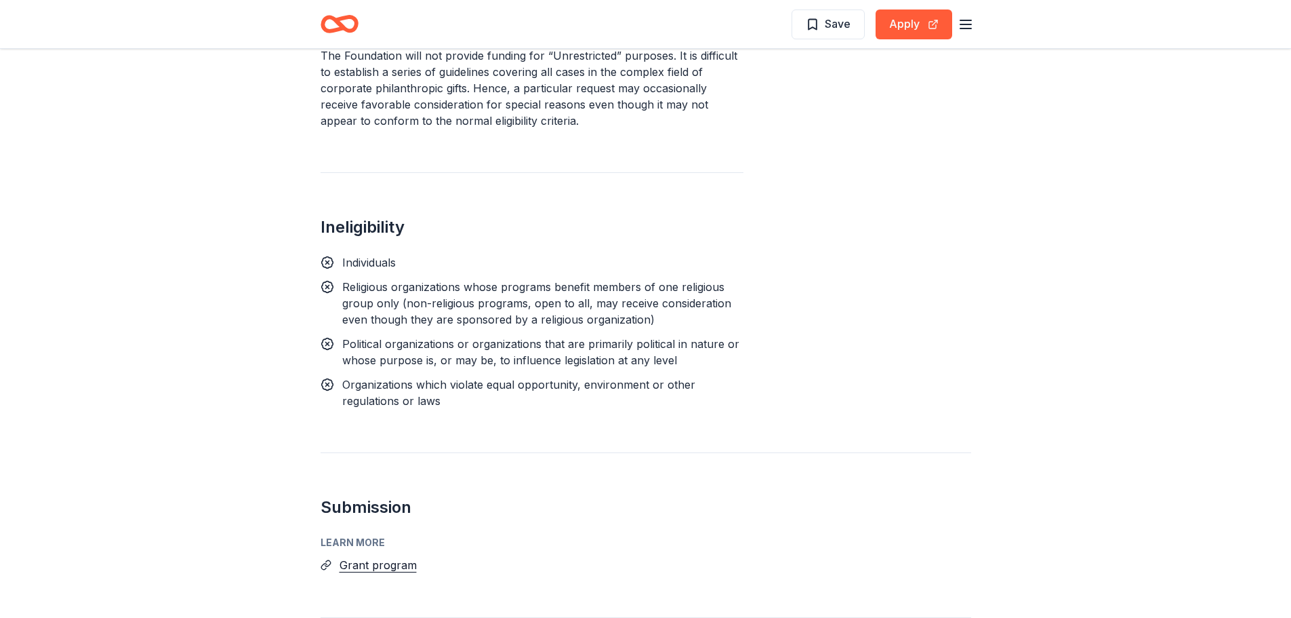
click at [330, 256] on icon at bounding box center [328, 263] width 14 height 14
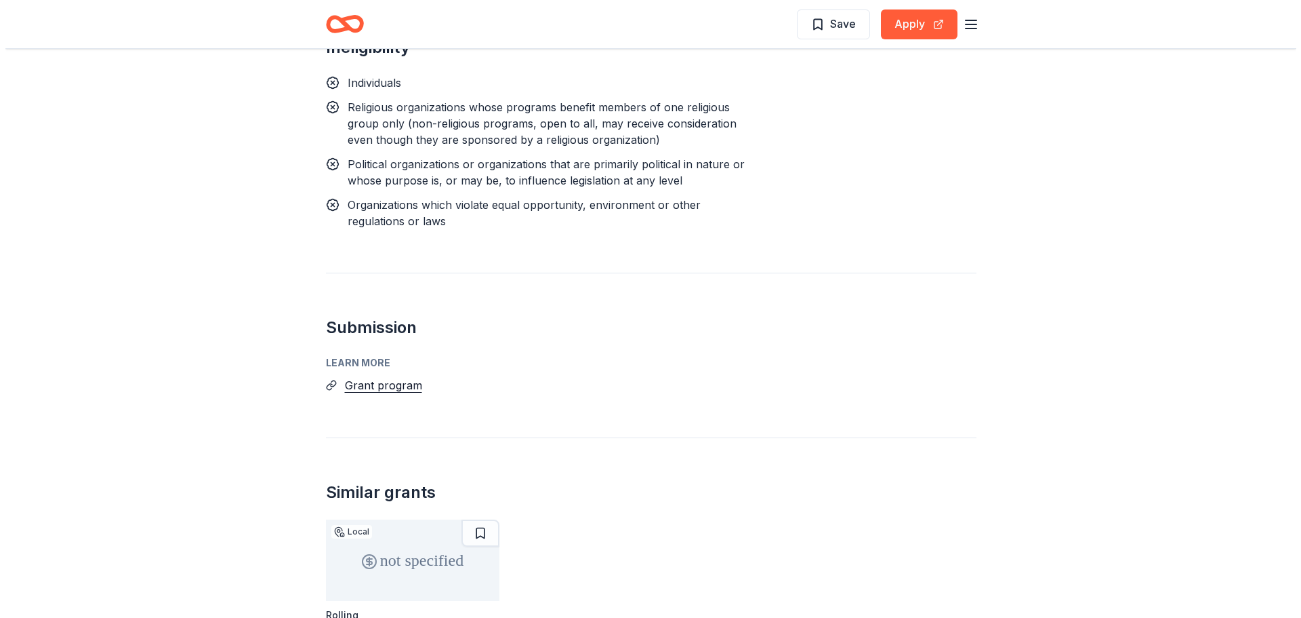
scroll to position [1853, 0]
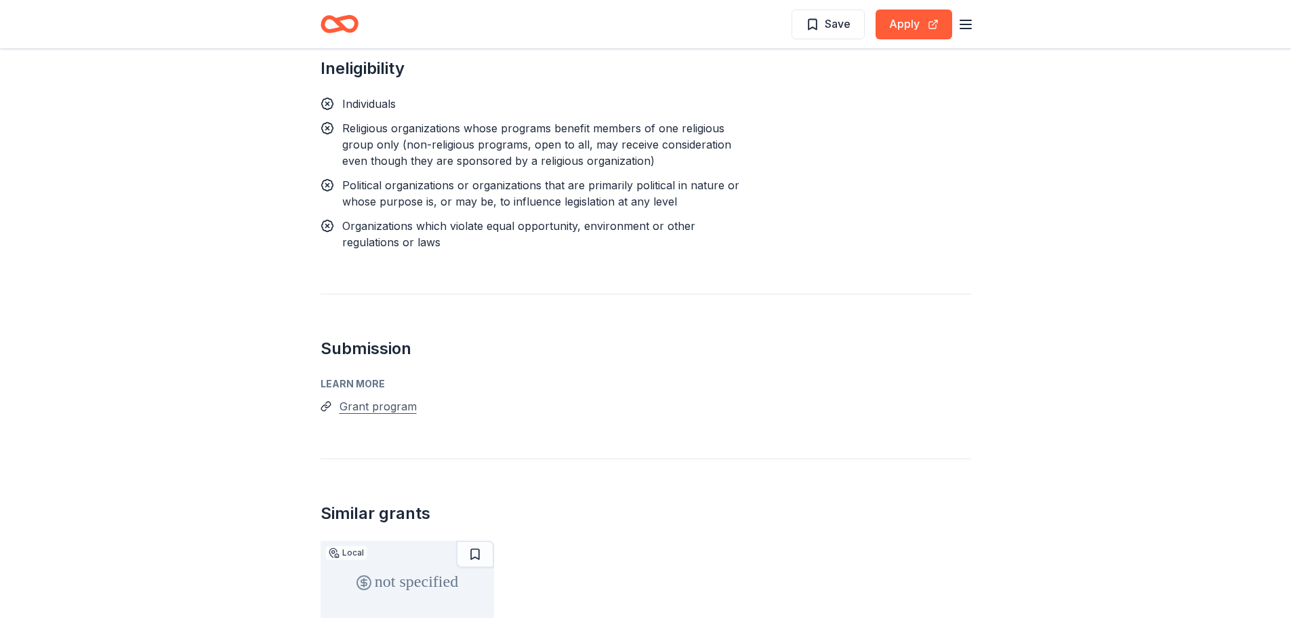
click at [366, 397] on button "Grant program" at bounding box center [378, 406] width 77 height 18
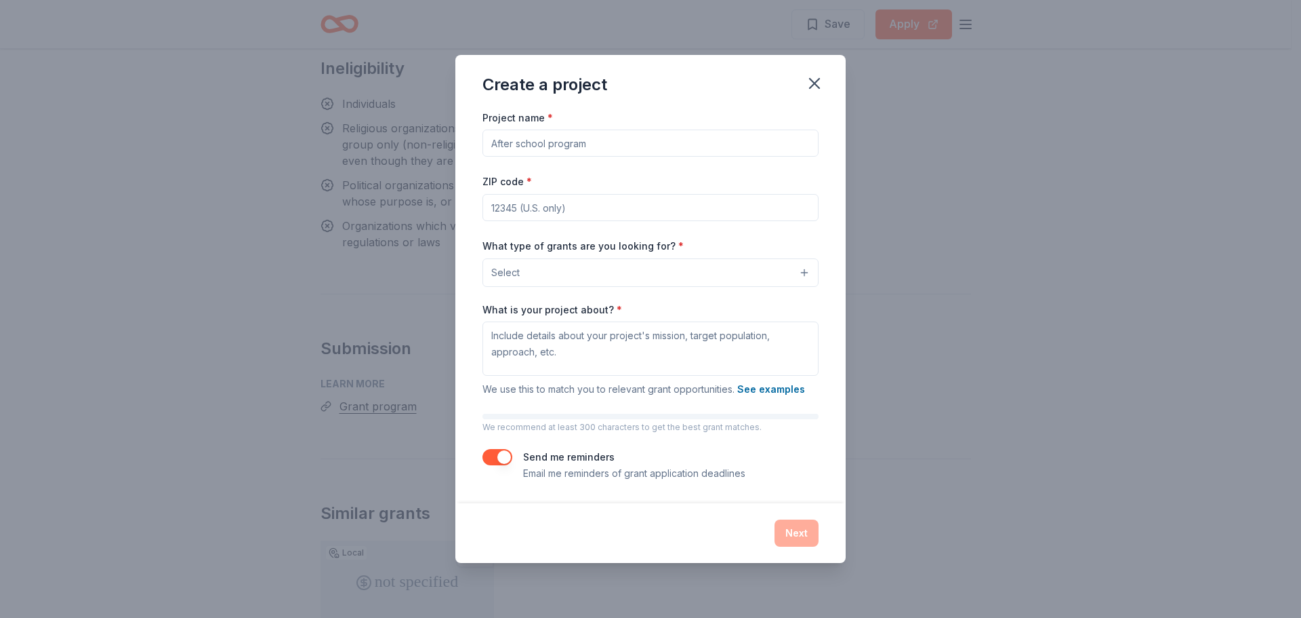
click at [563, 275] on button "Select" at bounding box center [651, 272] width 336 height 28
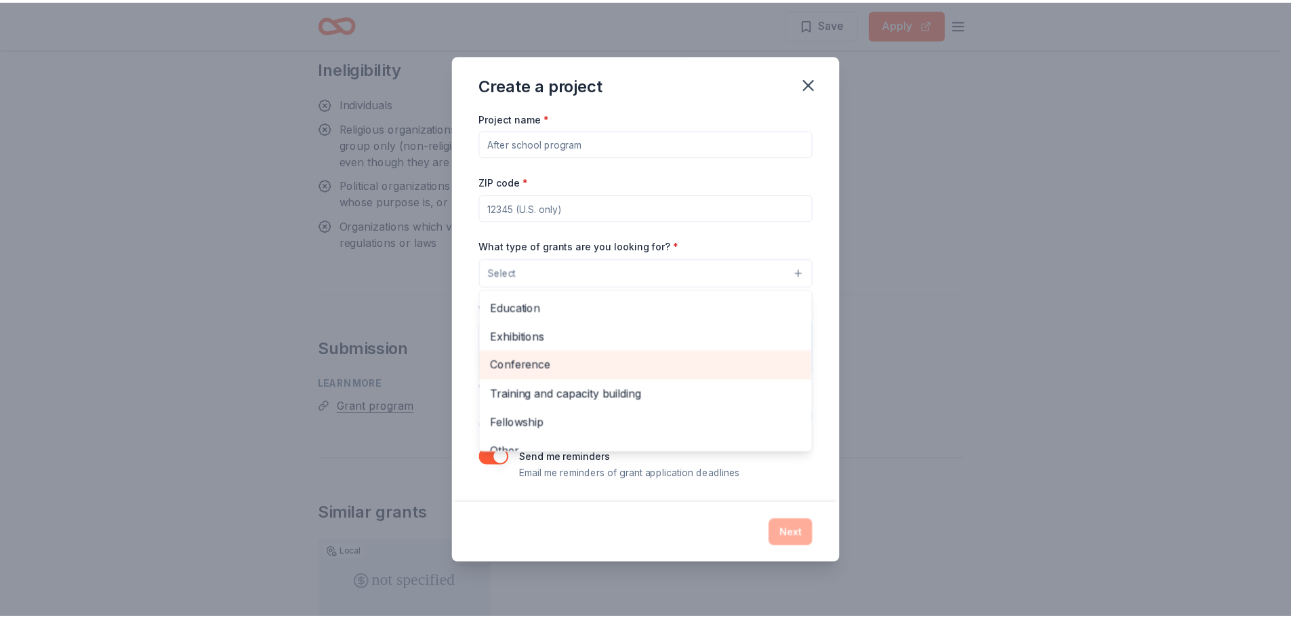
scroll to position [160, 0]
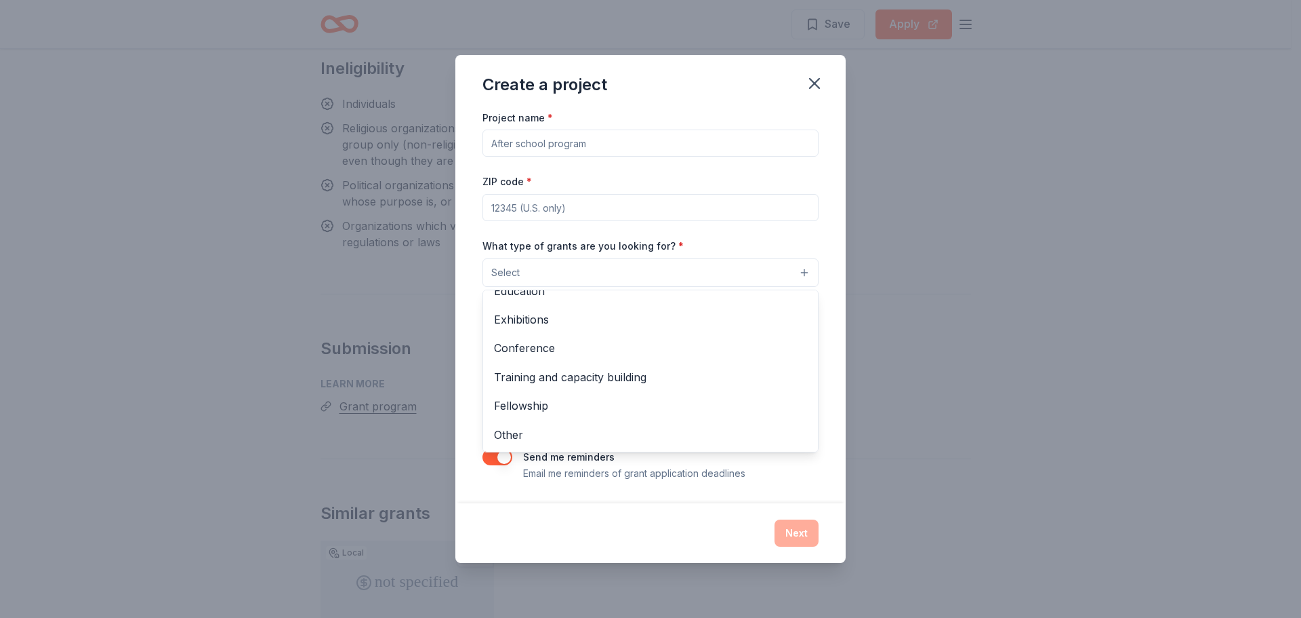
click at [906, 365] on div "Create a project Project name * ZIP code * What type of grants are you looking …" at bounding box center [650, 309] width 1301 height 618
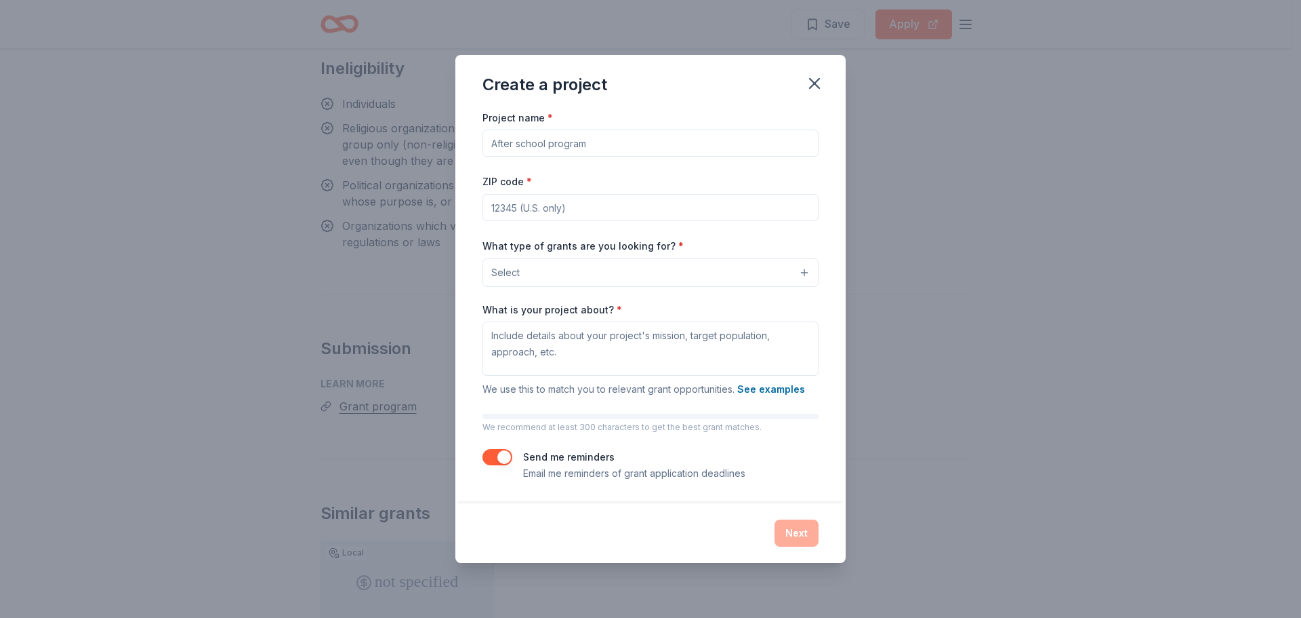
click at [620, 280] on button "Select" at bounding box center [651, 272] width 336 height 28
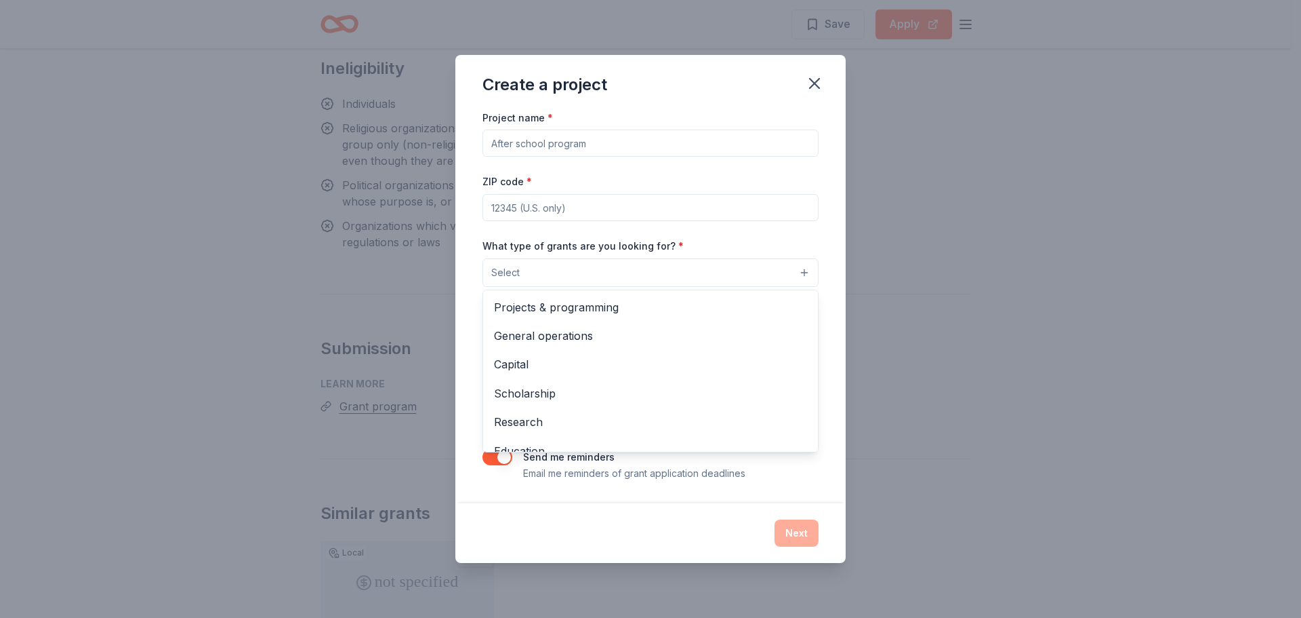
click at [815, 83] on div "Create a project Project name * ZIP code * What type of grants are you looking …" at bounding box center [651, 309] width 390 height 508
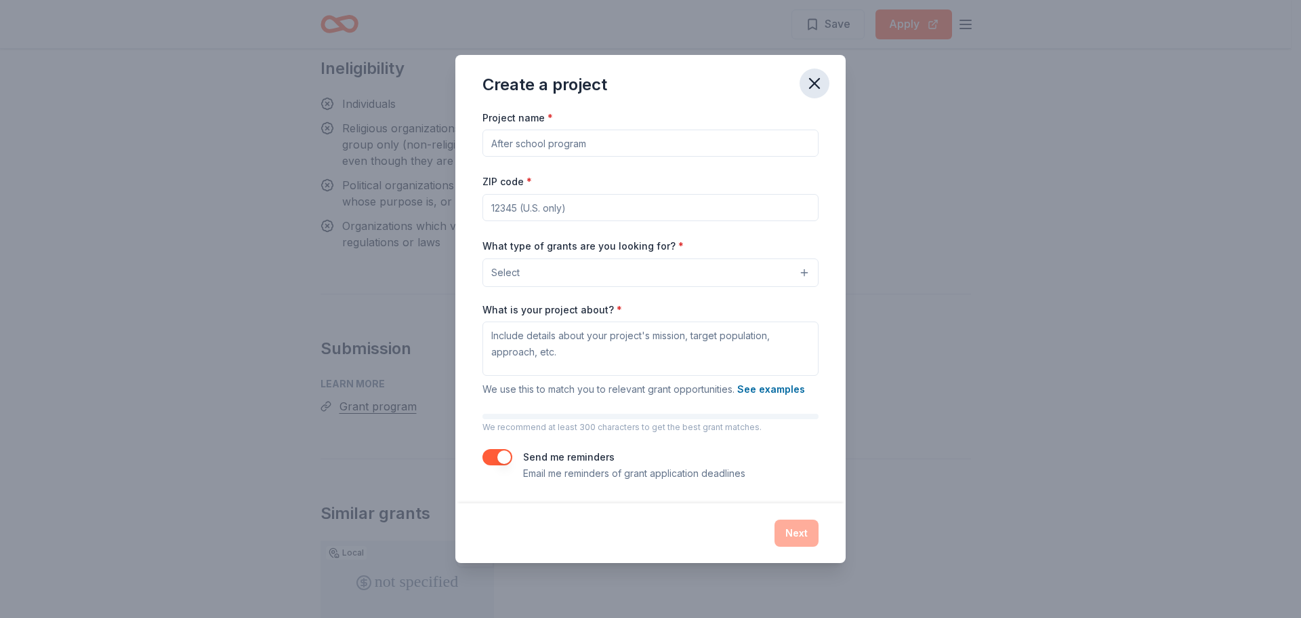
click at [824, 81] on icon "button" at bounding box center [814, 83] width 19 height 19
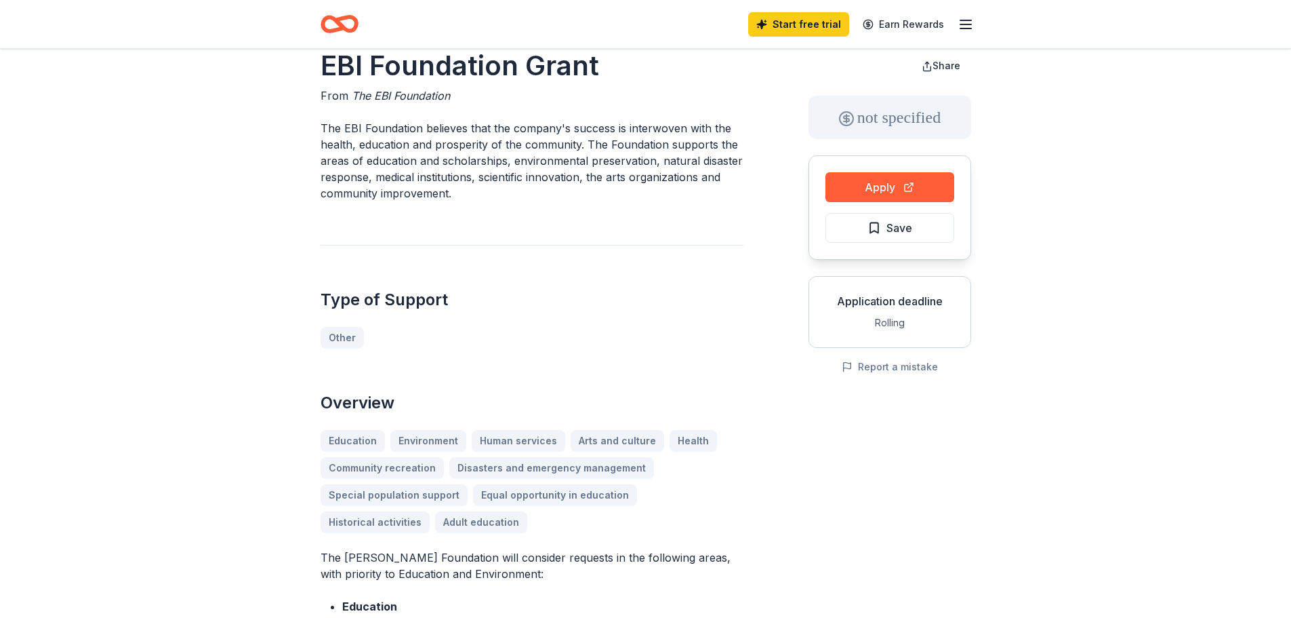
scroll to position [0, 0]
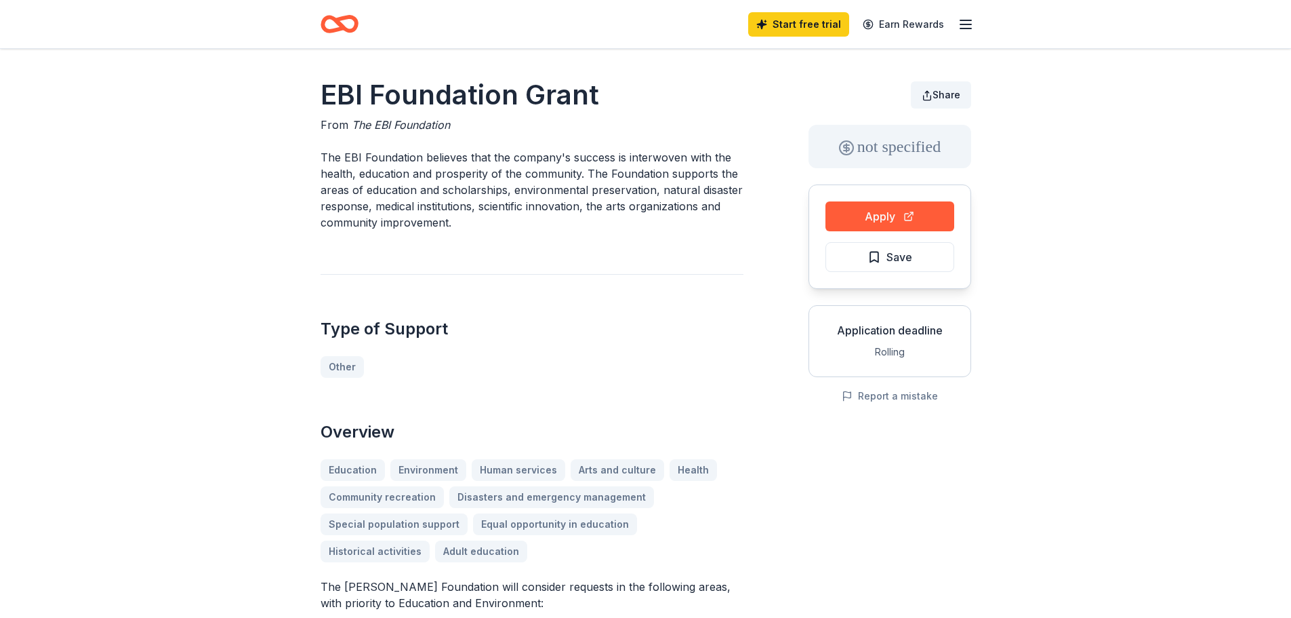
click at [933, 98] on button "Share" at bounding box center [941, 94] width 60 height 27
click at [935, 92] on span "Share" at bounding box center [947, 95] width 28 height 12
click at [876, 252] on span "Save" at bounding box center [890, 257] width 45 height 18
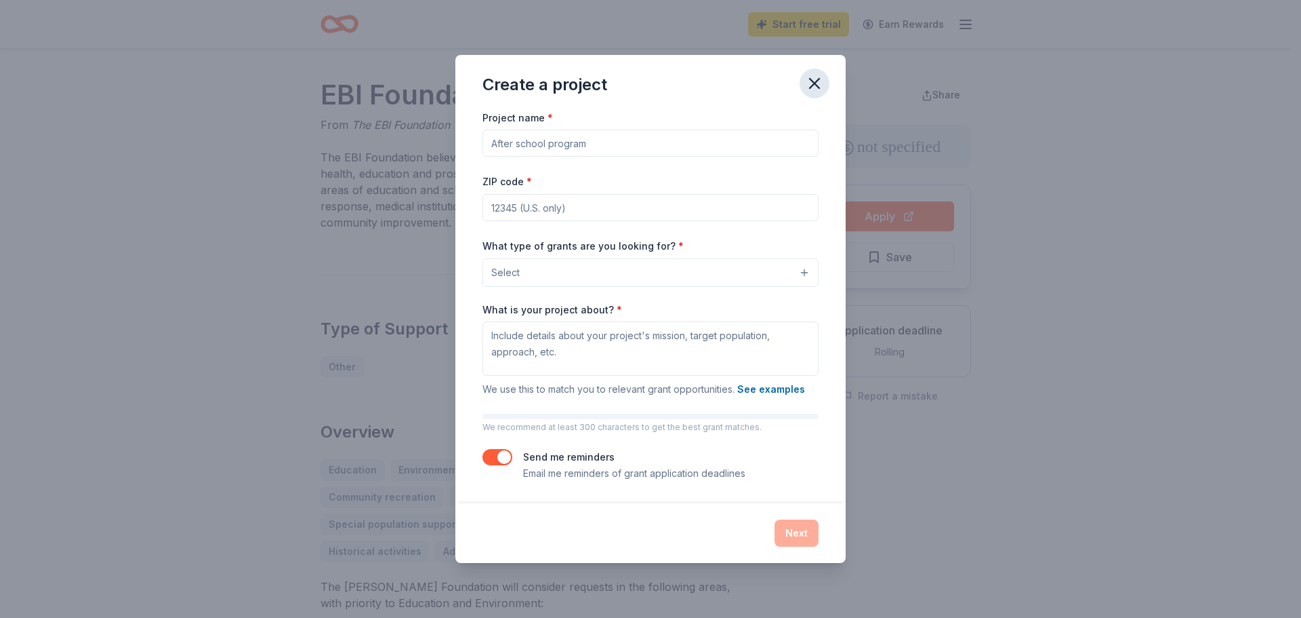
click at [811, 77] on icon "button" at bounding box center [814, 83] width 19 height 19
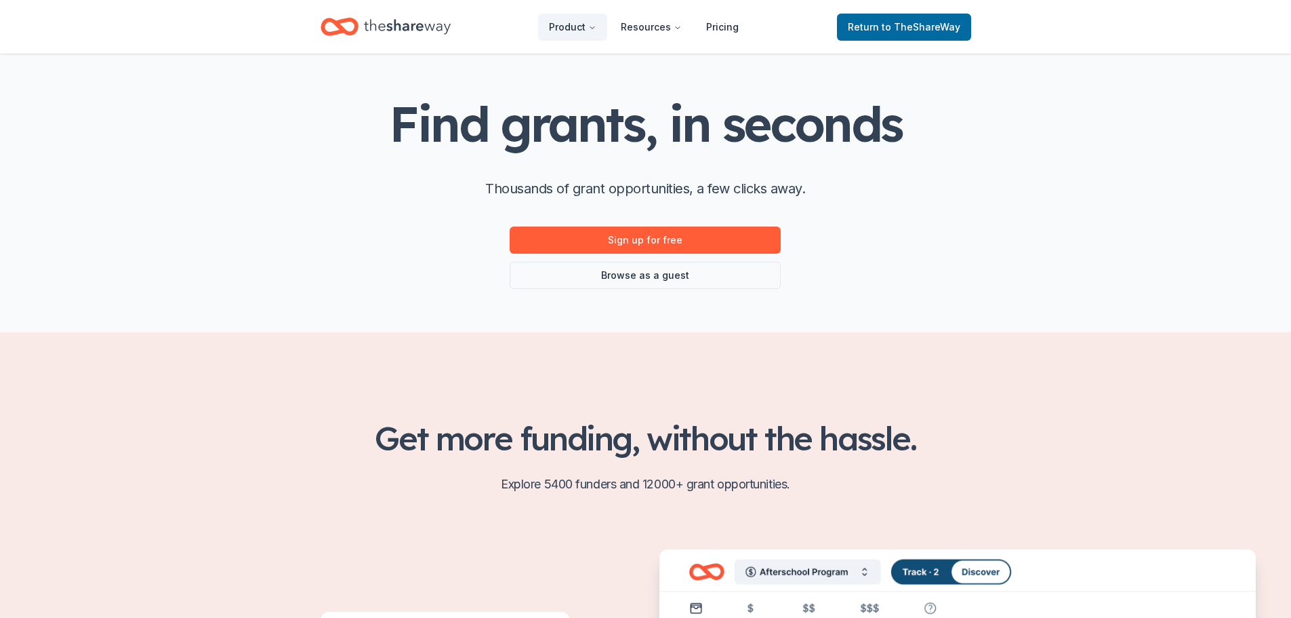
scroll to position [68, 0]
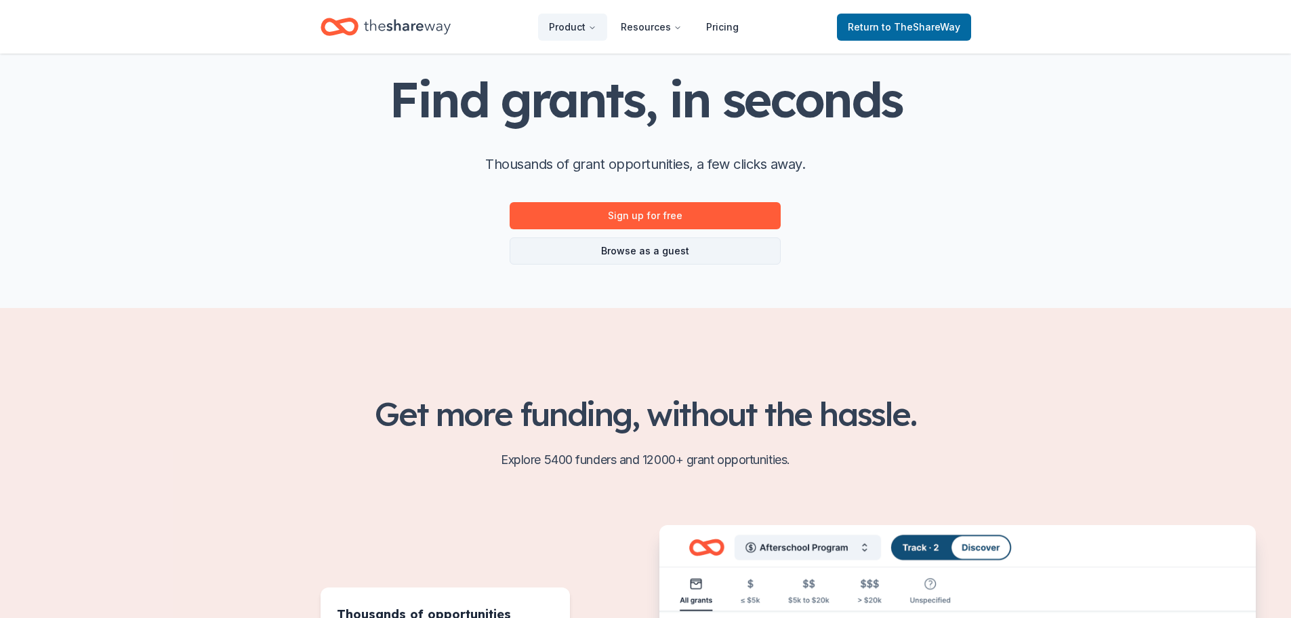
click at [704, 250] on link "Browse as a guest" at bounding box center [645, 250] width 271 height 27
click at [658, 249] on link "Browse as a guest" at bounding box center [645, 250] width 271 height 27
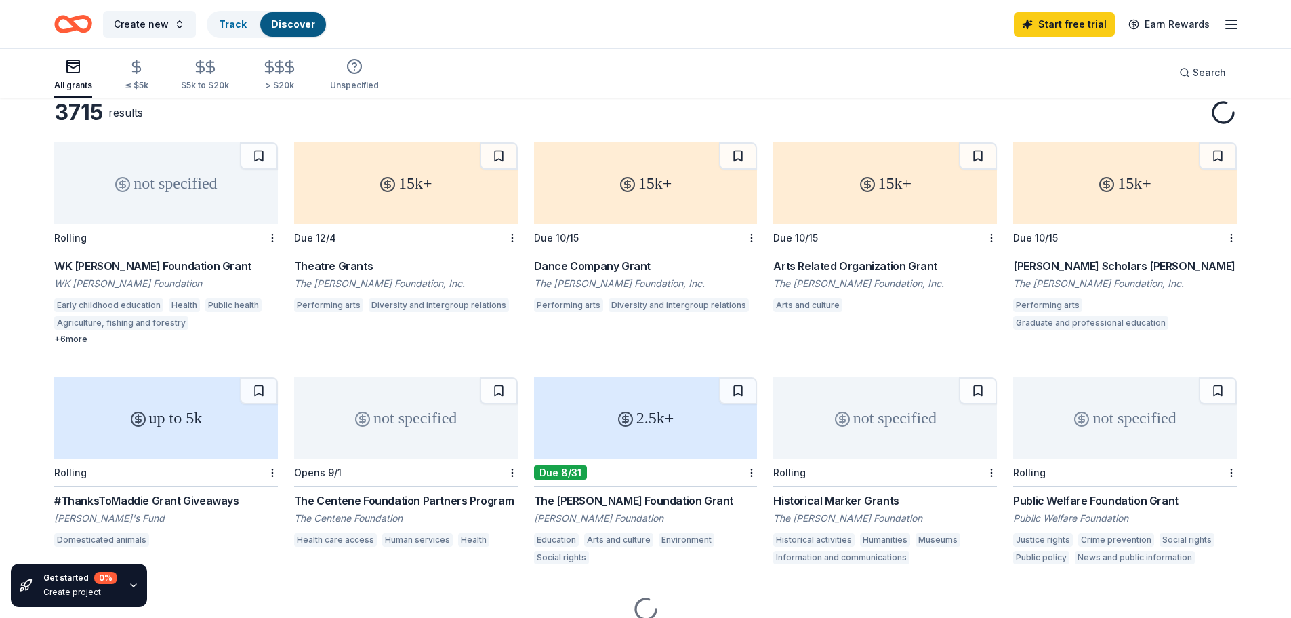
scroll to position [127, 0]
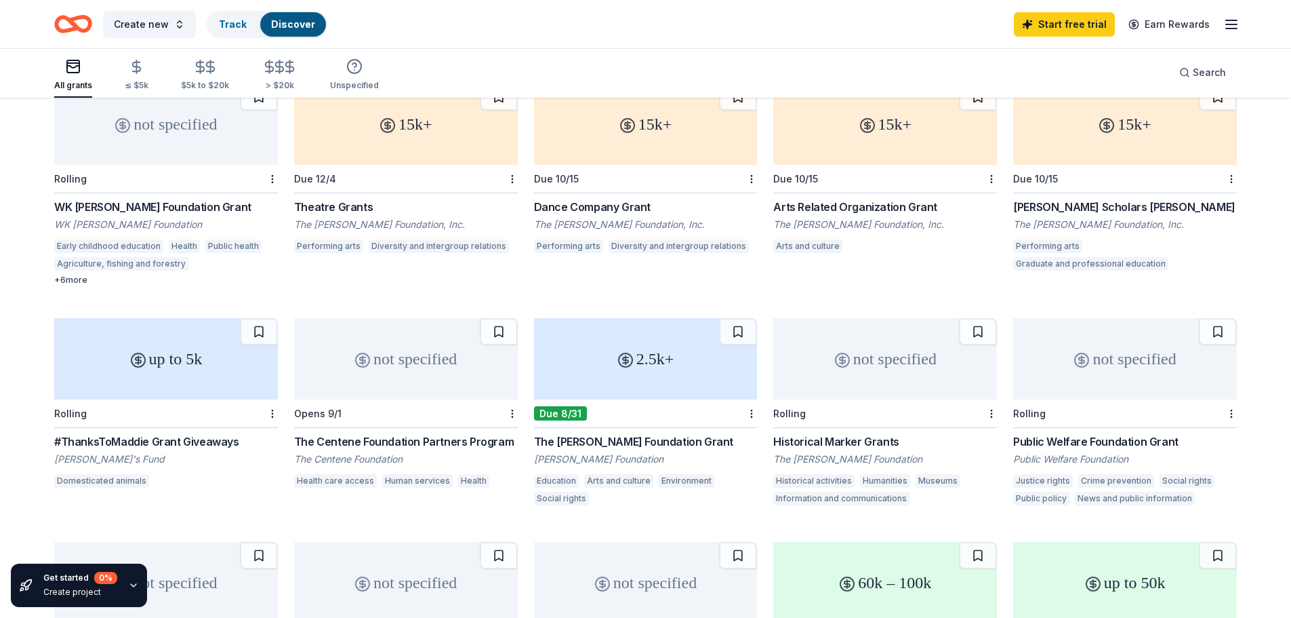
click at [89, 458] on div "Maddie's Fund" at bounding box center [166, 459] width 224 height 14
click at [380, 222] on div "The Shubert Foundation, Inc." at bounding box center [406, 225] width 224 height 14
click at [136, 227] on div "WK [PERSON_NAME] Foundation" at bounding box center [166, 225] width 224 height 14
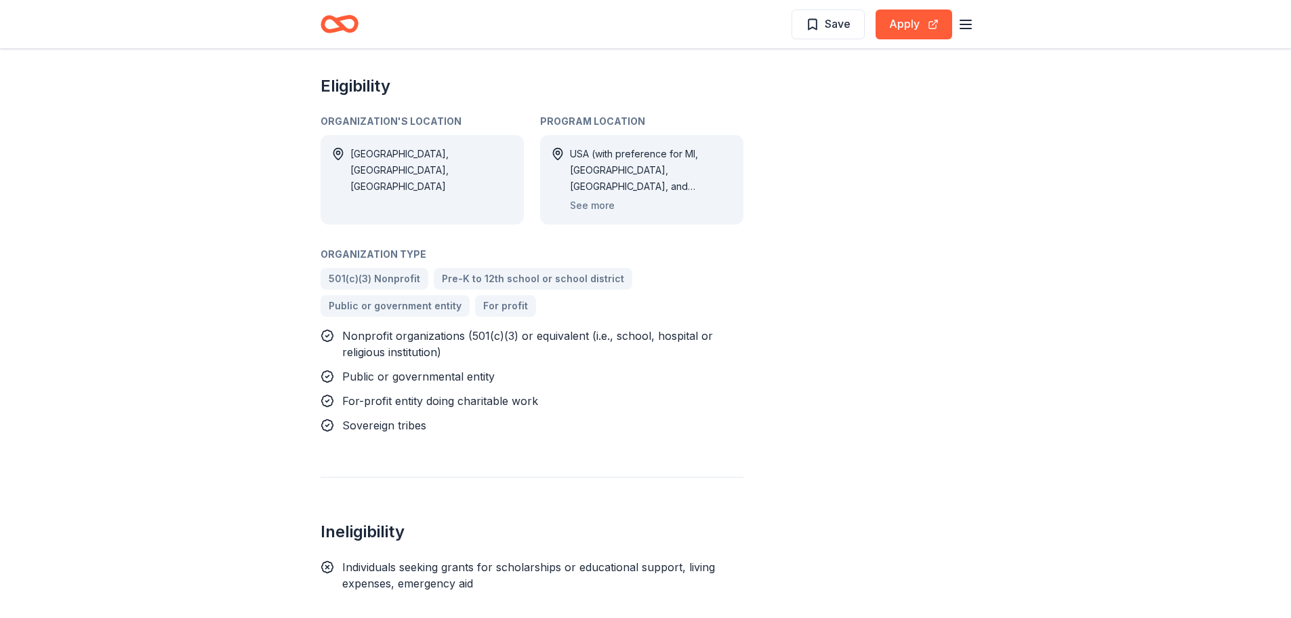
scroll to position [1356, 0]
